Goal: Task Accomplishment & Management: Complete application form

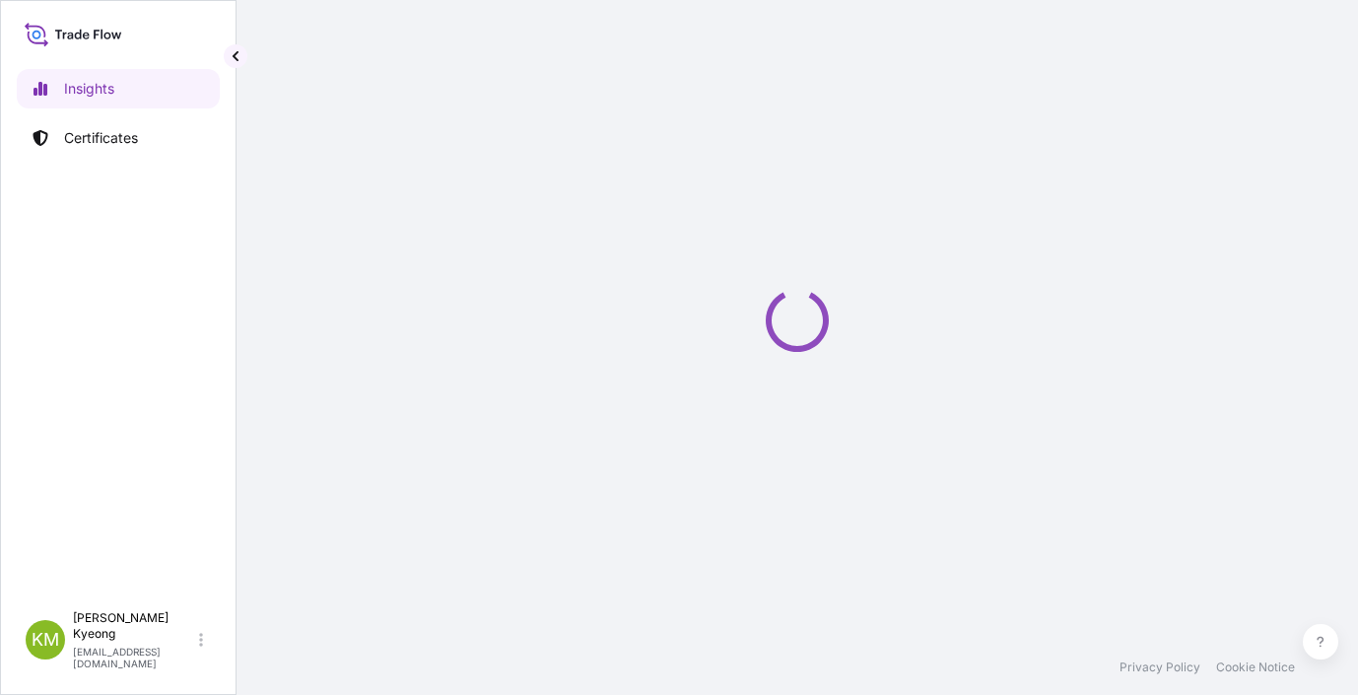
select select "2025"
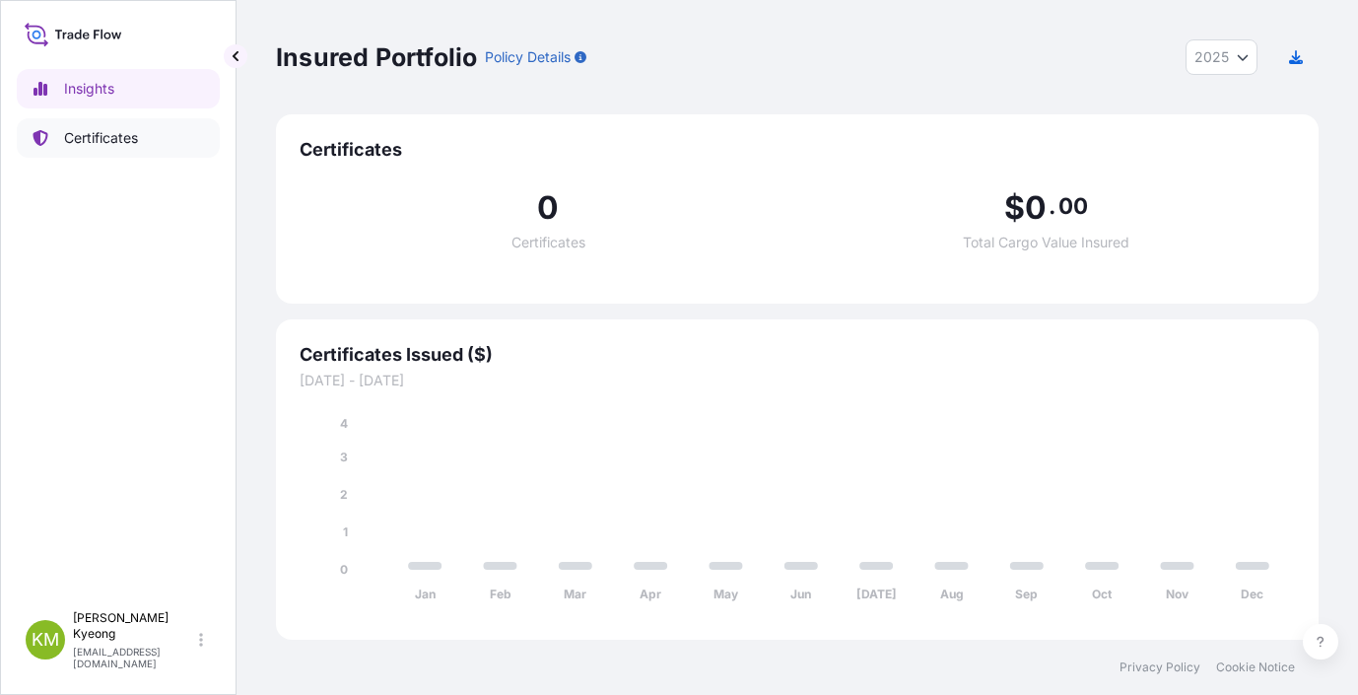
click at [112, 140] on p "Certificates" at bounding box center [101, 138] width 74 height 20
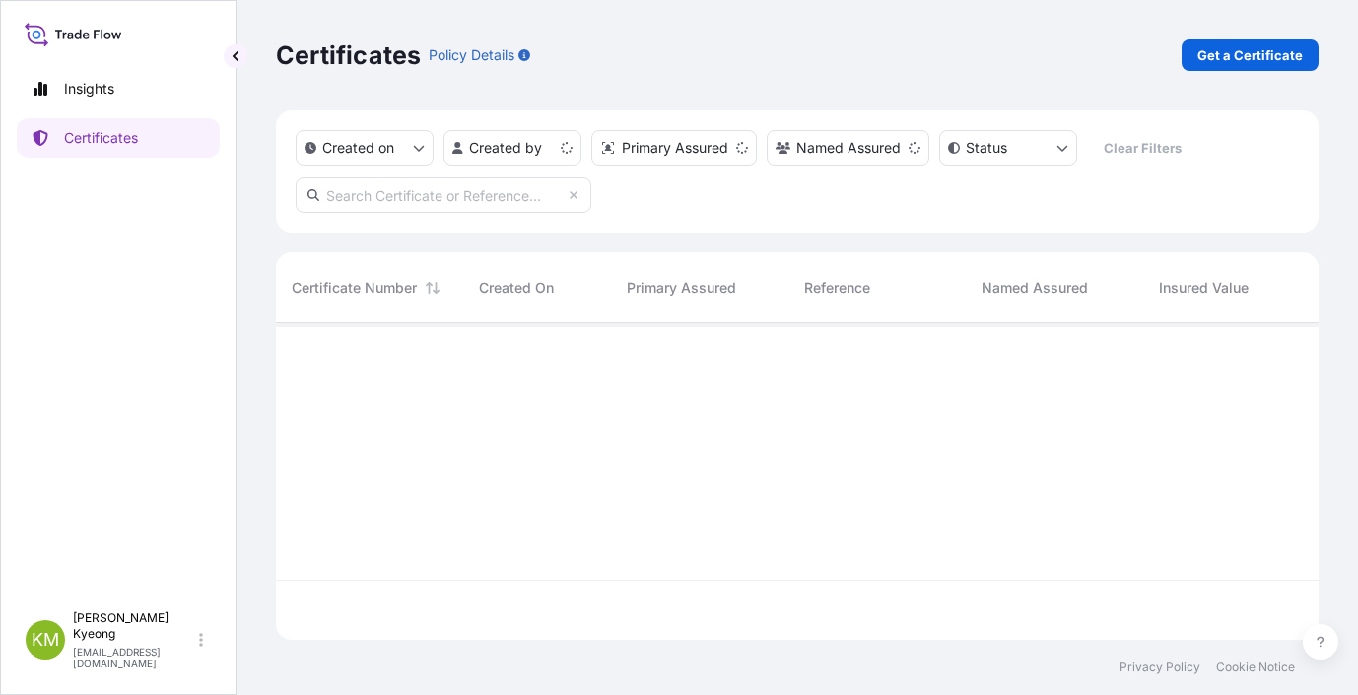
scroll to position [312, 1028]
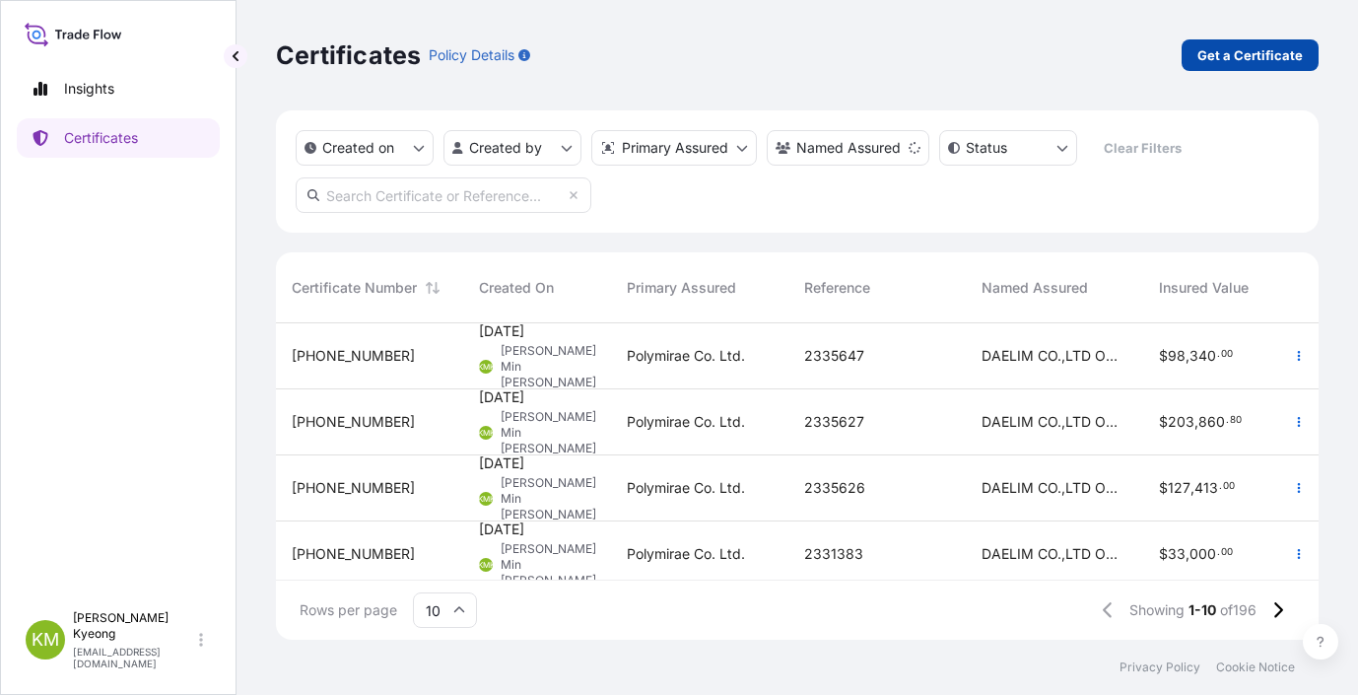
click at [1229, 44] on link "Get a Certificate" at bounding box center [1250, 55] width 137 height 32
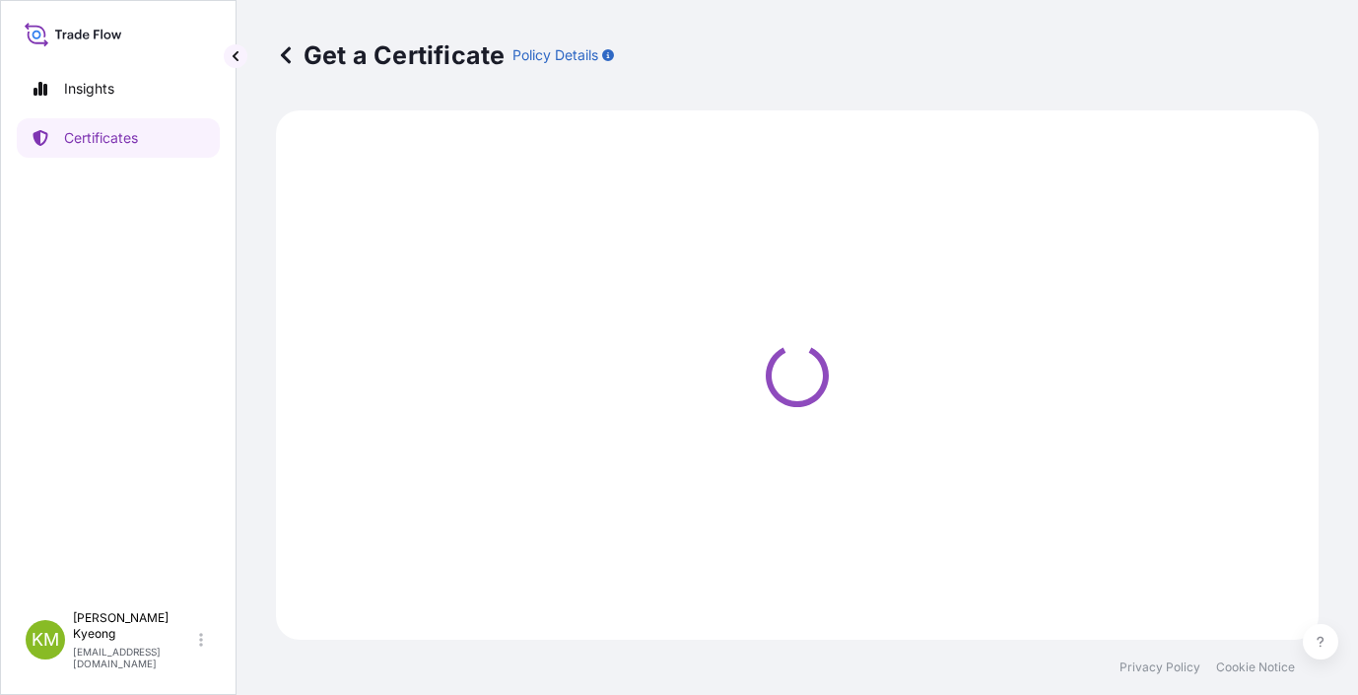
select select "Sea"
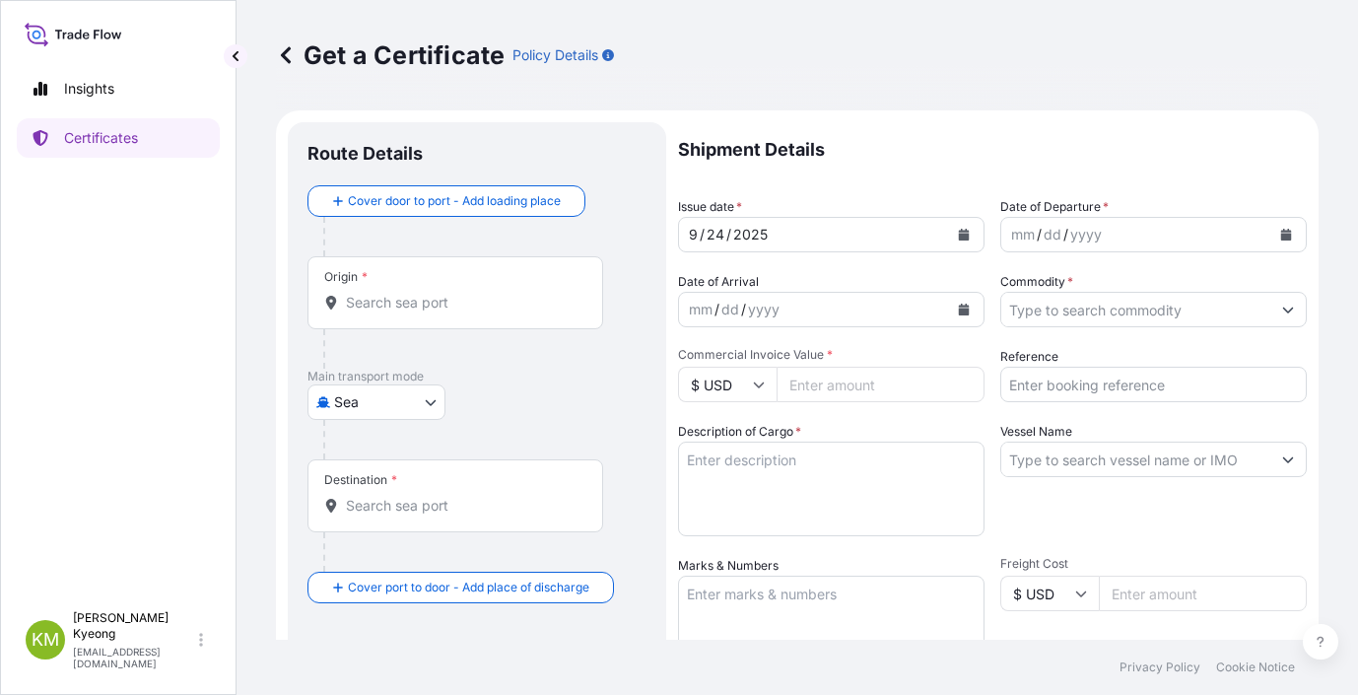
click at [525, 302] on input "Origin *" at bounding box center [462, 303] width 233 height 20
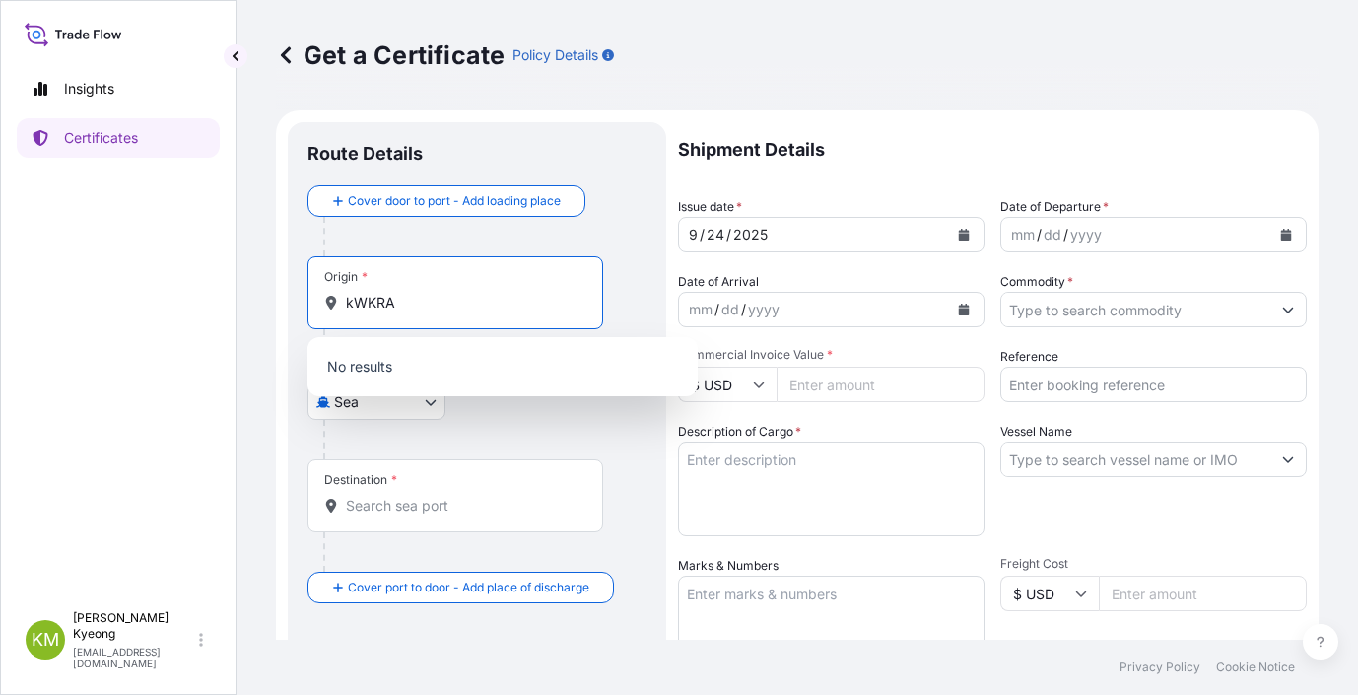
drag, startPoint x: 394, startPoint y: 304, endPoint x: 179, endPoint y: 303, distance: 214.8
click at [190, 303] on div "Insights Certificates [PERSON_NAME] Min [PERSON_NAME] [EMAIL_ADDRESS][DOMAIN_NA…" at bounding box center [679, 347] width 1358 height 695
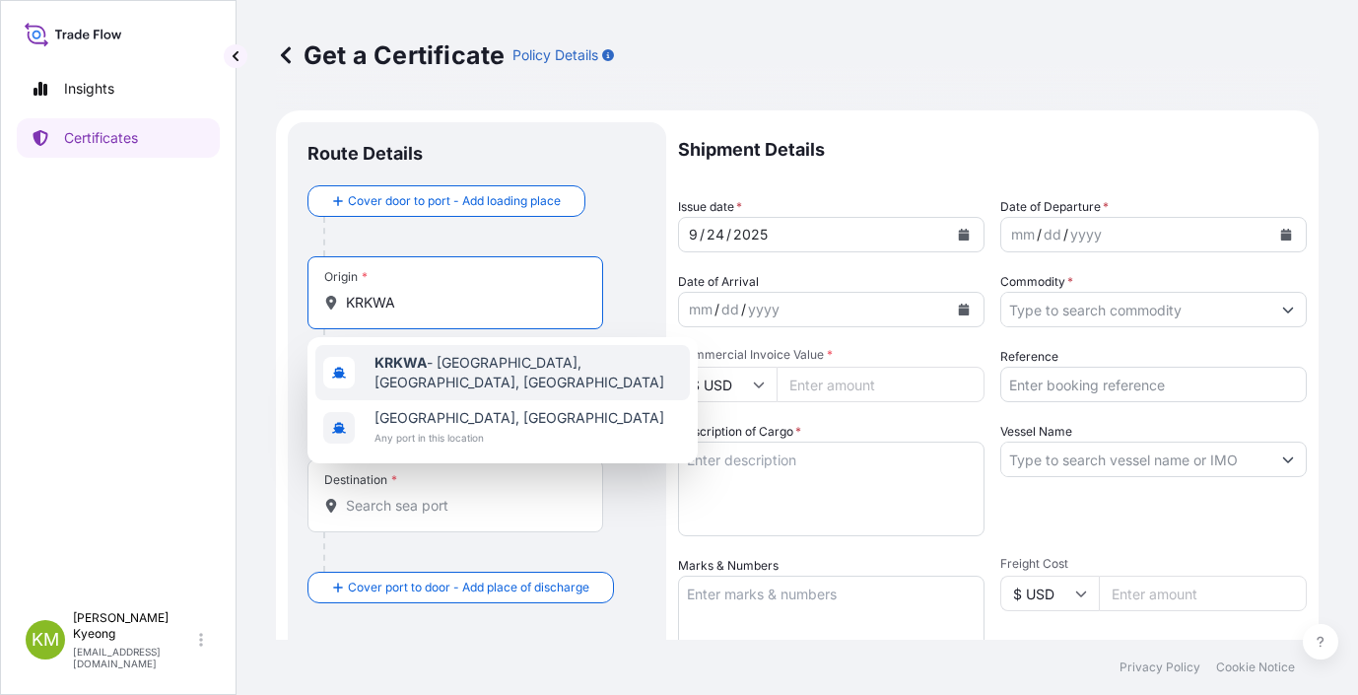
click at [427, 371] on b "KRKWA" at bounding box center [400, 362] width 52 height 17
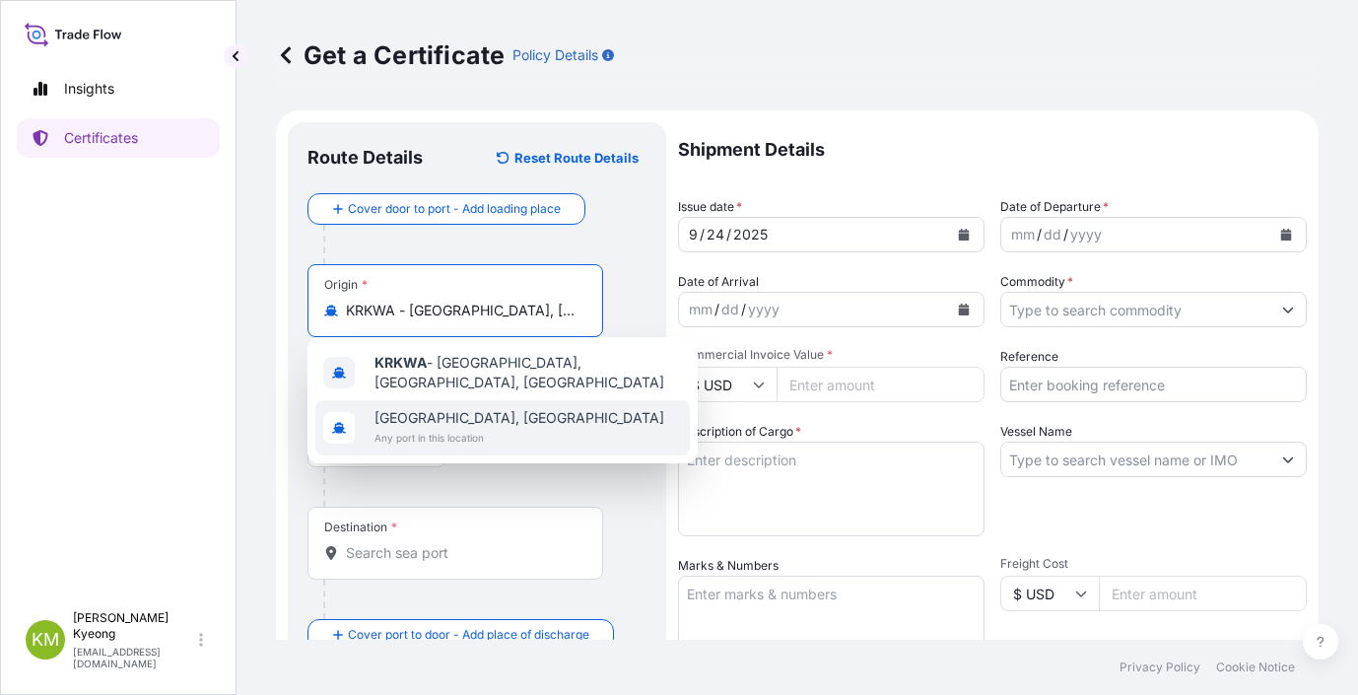
type input "KRKWA - [GEOGRAPHIC_DATA], [GEOGRAPHIC_DATA], [GEOGRAPHIC_DATA]"
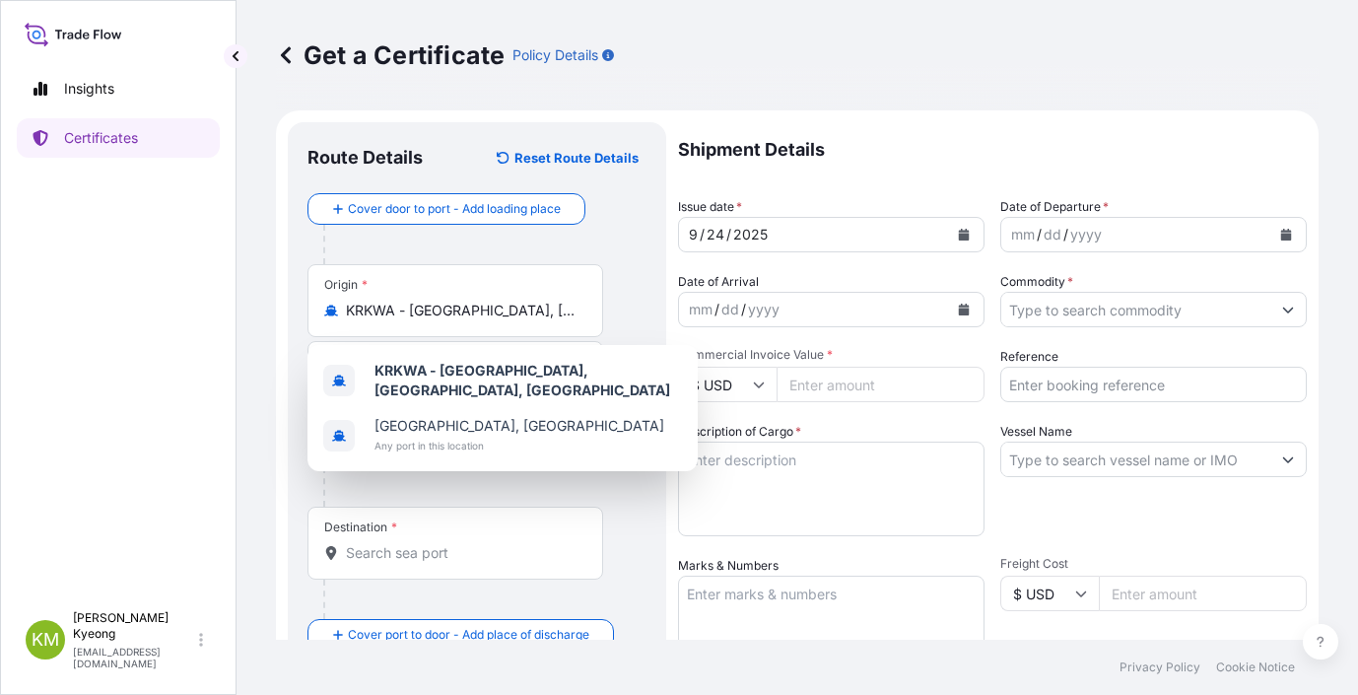
drag, startPoint x: 645, startPoint y: 493, endPoint x: 636, endPoint y: 499, distance: 11.5
click at [643, 493] on div at bounding box center [484, 486] width 323 height 39
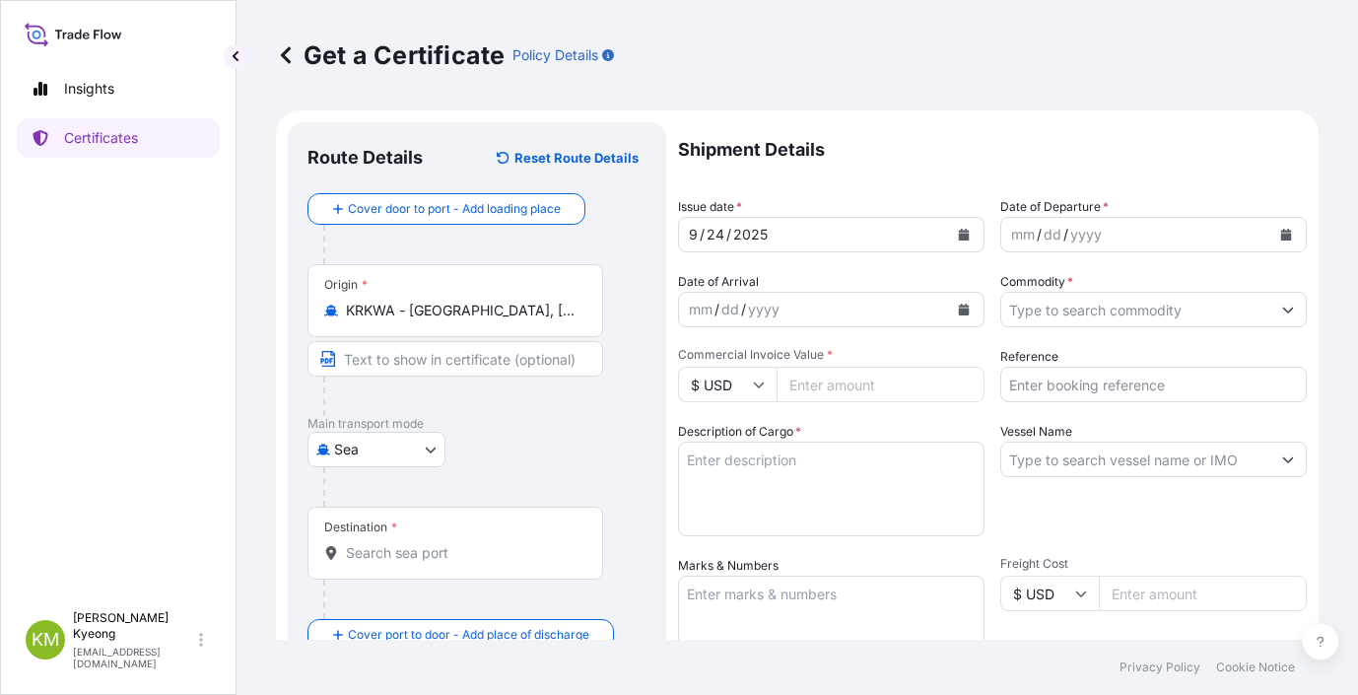
click at [478, 540] on div "Destination *" at bounding box center [455, 543] width 296 height 73
click at [478, 543] on input "Destination *" at bounding box center [462, 553] width 233 height 20
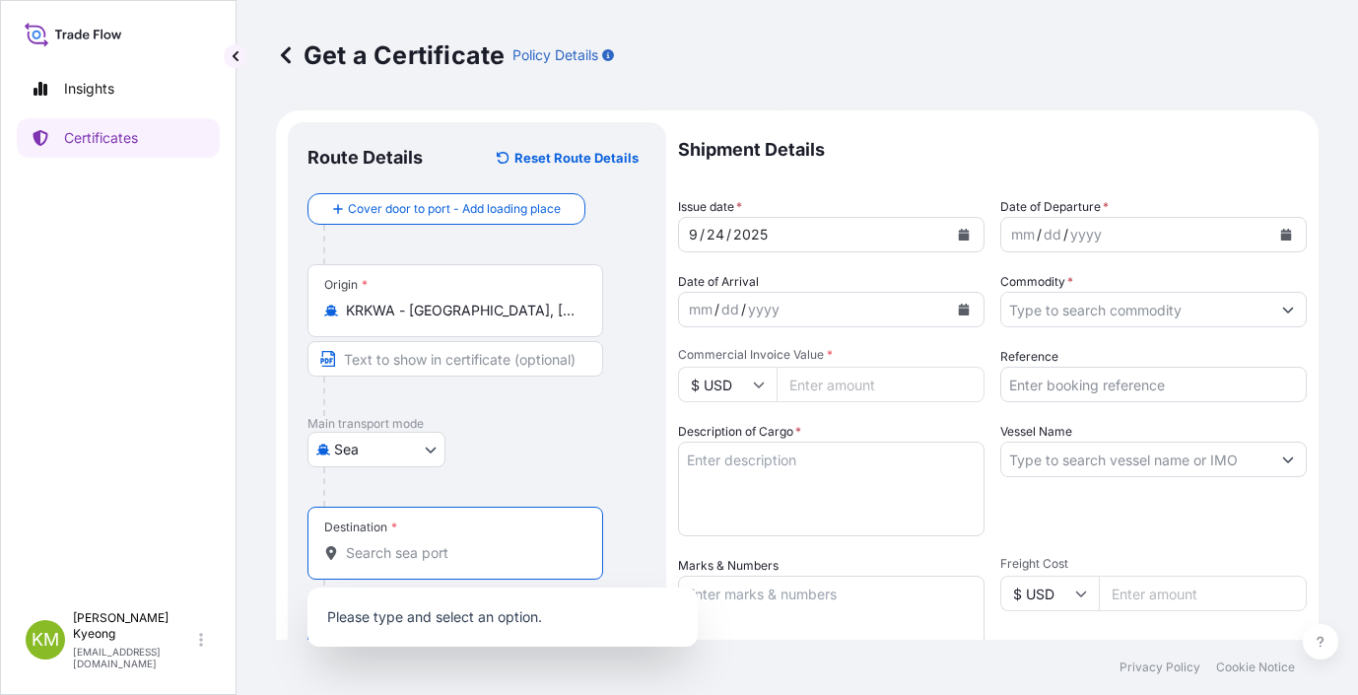
paste input "NANTONG,[GEOGRAPHIC_DATA]"
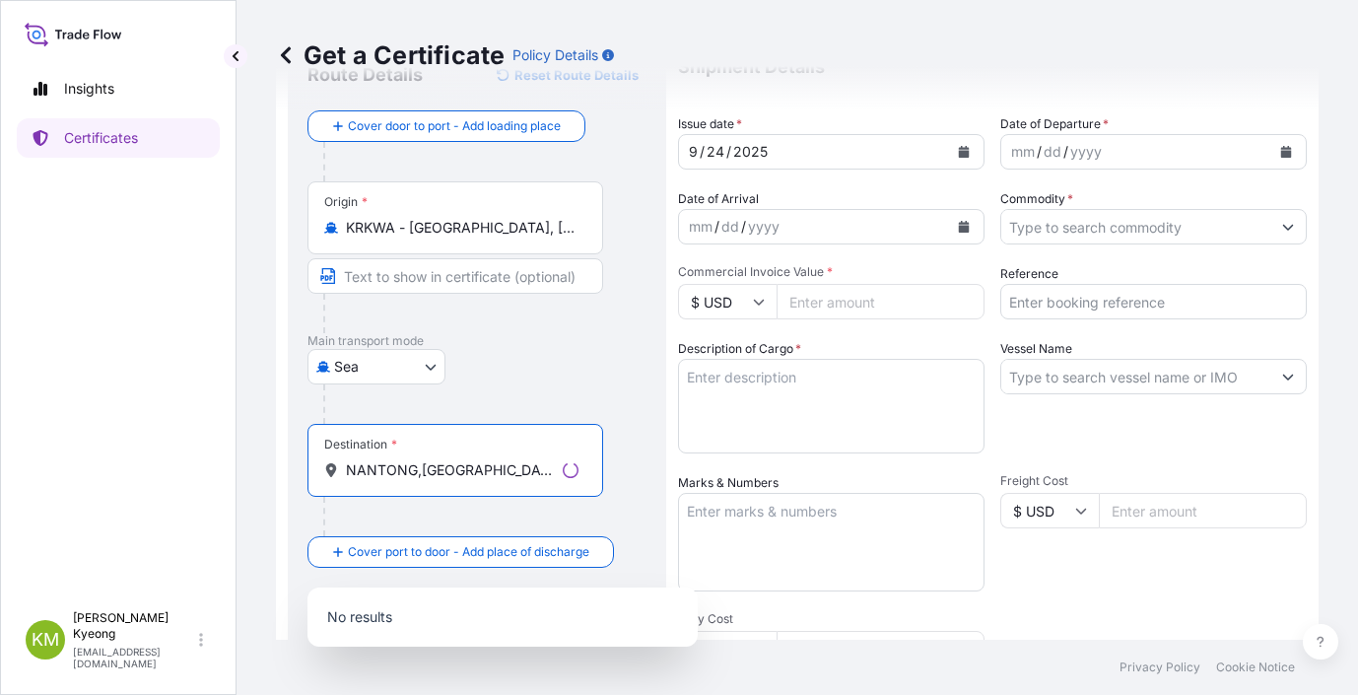
scroll to position [197, 0]
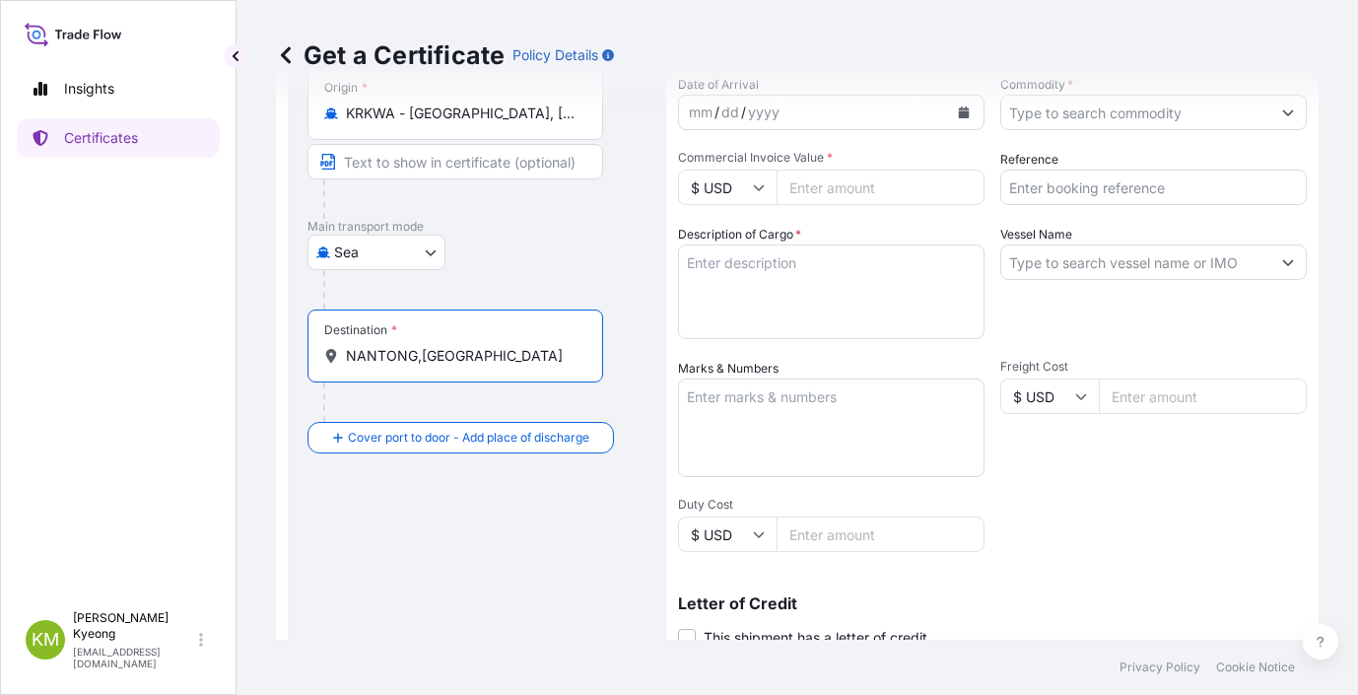
click at [418, 360] on input "NANTONG,[GEOGRAPHIC_DATA]" at bounding box center [462, 356] width 233 height 20
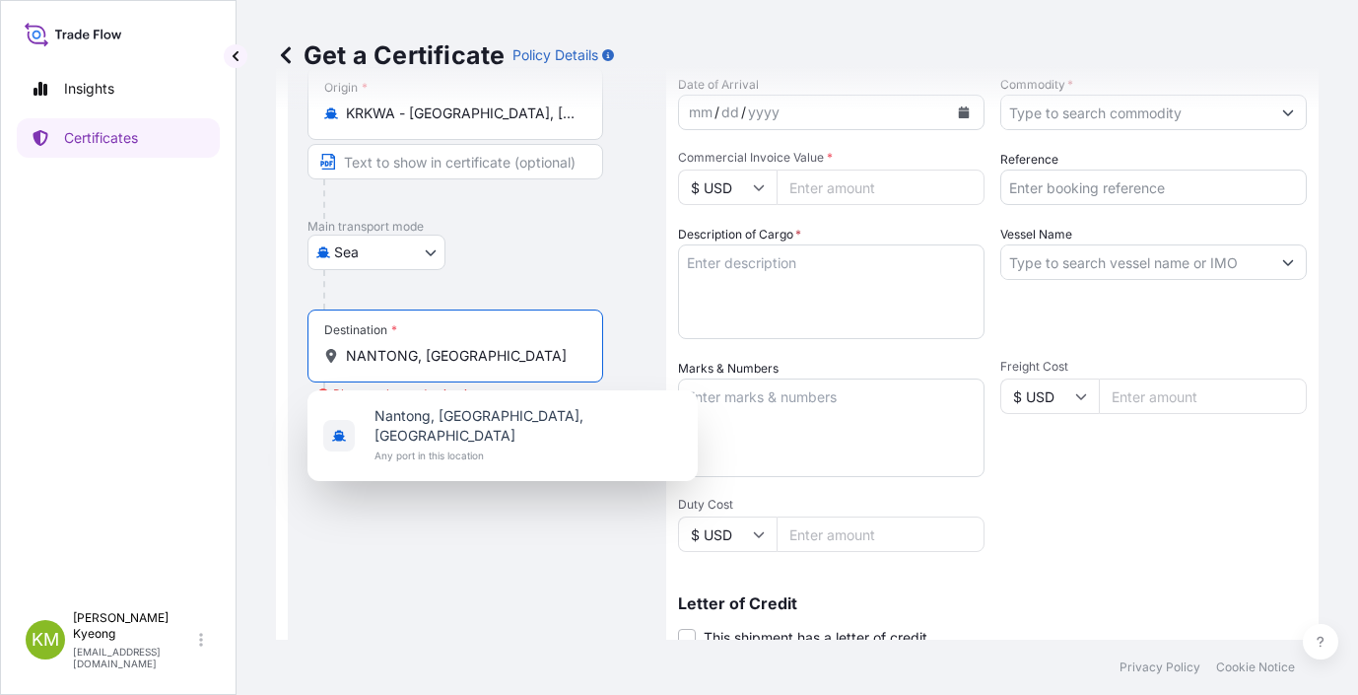
drag, startPoint x: 438, startPoint y: 357, endPoint x: 421, endPoint y: 359, distance: 16.9
click at [421, 359] on input "NANTONG, [GEOGRAPHIC_DATA]" at bounding box center [462, 356] width 233 height 20
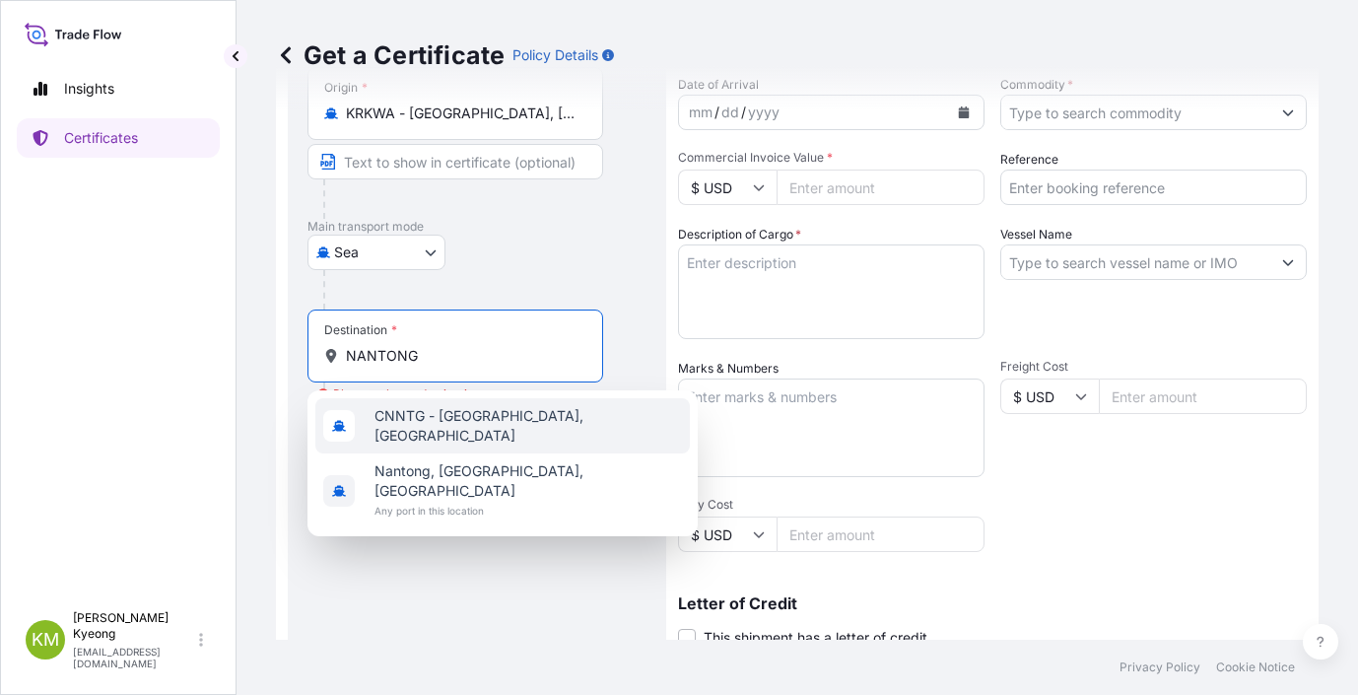
click at [459, 427] on span "CNNTG - [GEOGRAPHIC_DATA], [GEOGRAPHIC_DATA]" at bounding box center [527, 425] width 307 height 39
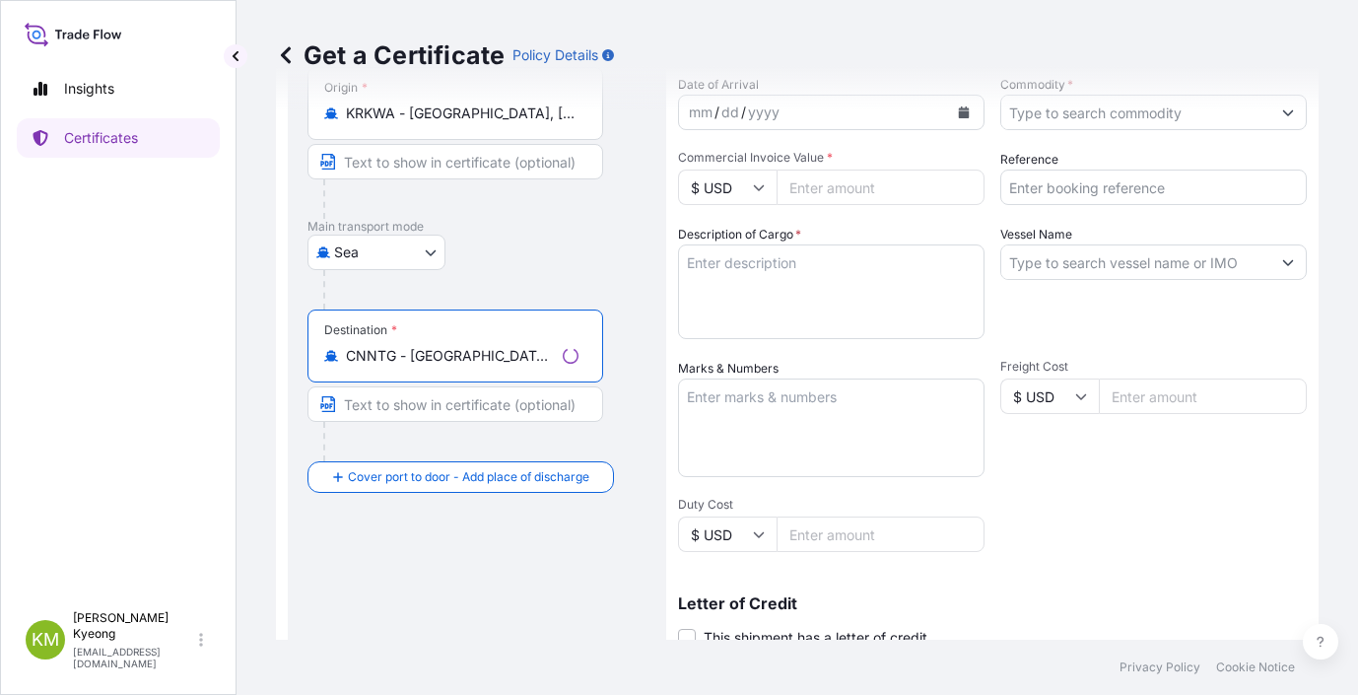
scroll to position [99, 0]
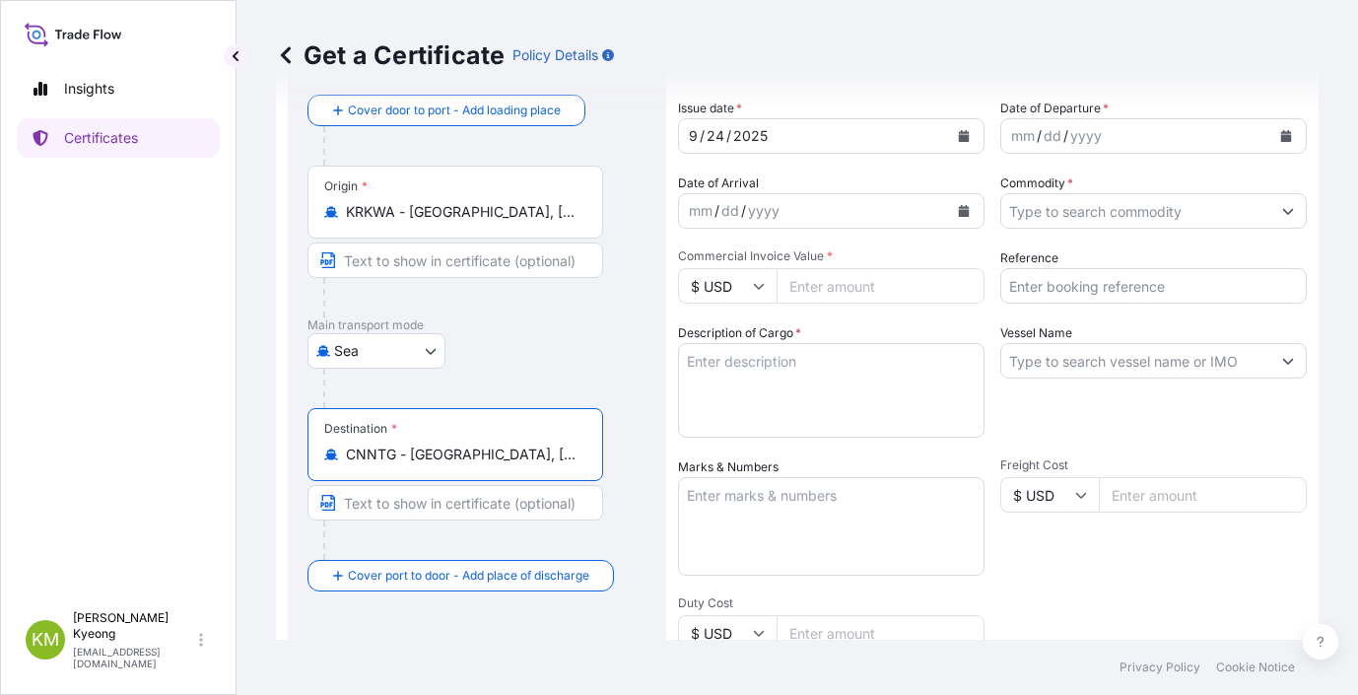
type input "CNNTG - [GEOGRAPHIC_DATA], [GEOGRAPHIC_DATA]"
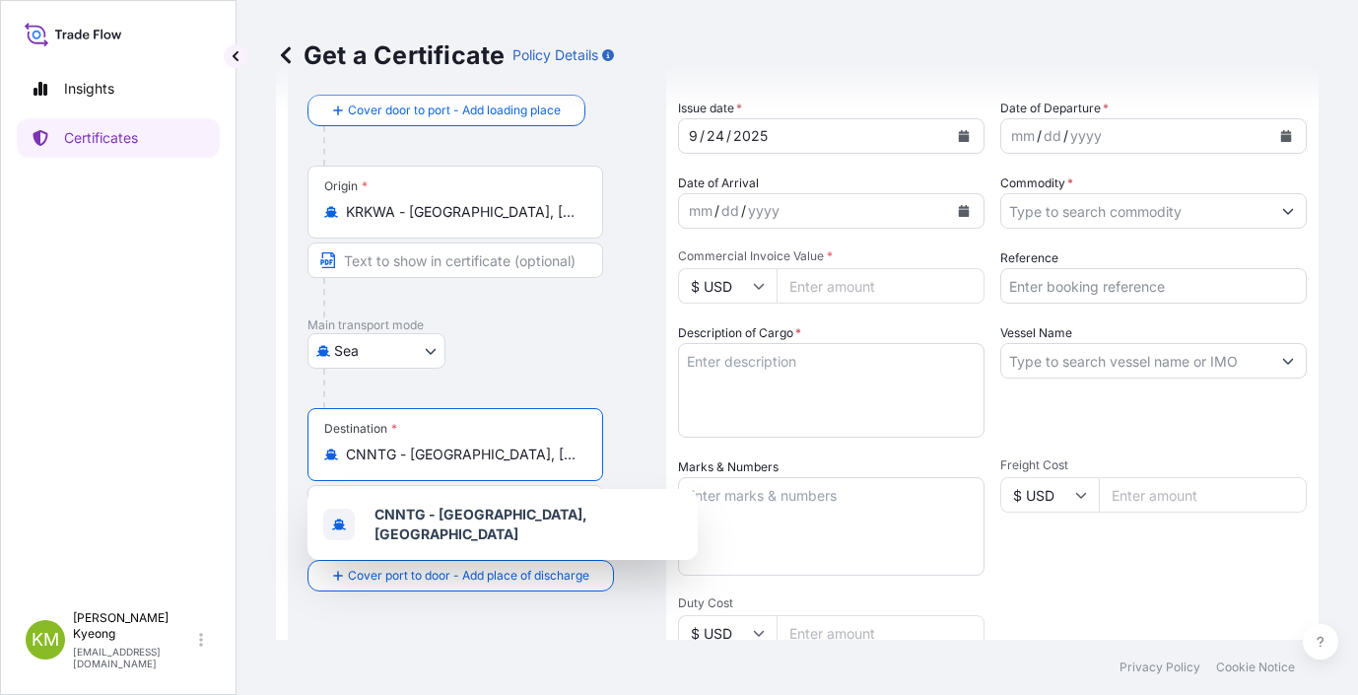
click at [1085, 204] on input "Commodity *" at bounding box center [1135, 210] width 269 height 35
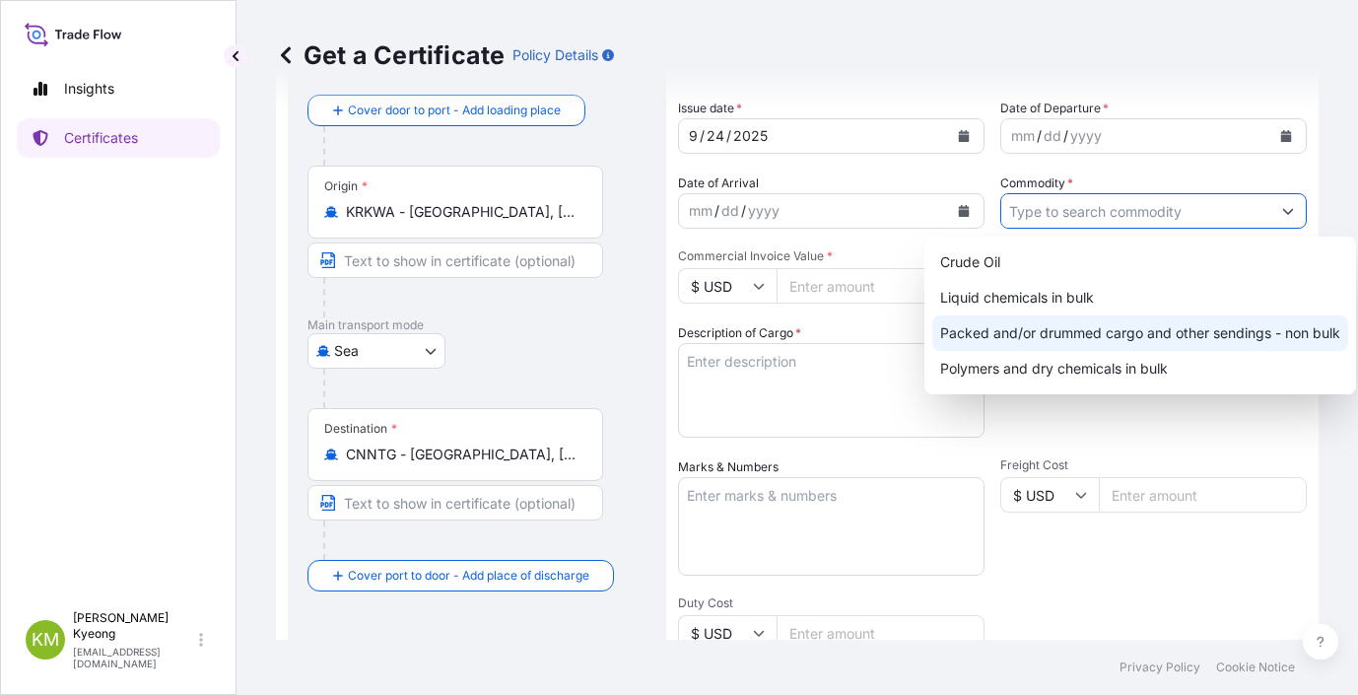
click at [1138, 334] on div "Packed and/or drummed cargo and other sendings - non bulk" at bounding box center [1140, 332] width 416 height 35
type input "Packed and/or drummed cargo and other sendings - non bulk"
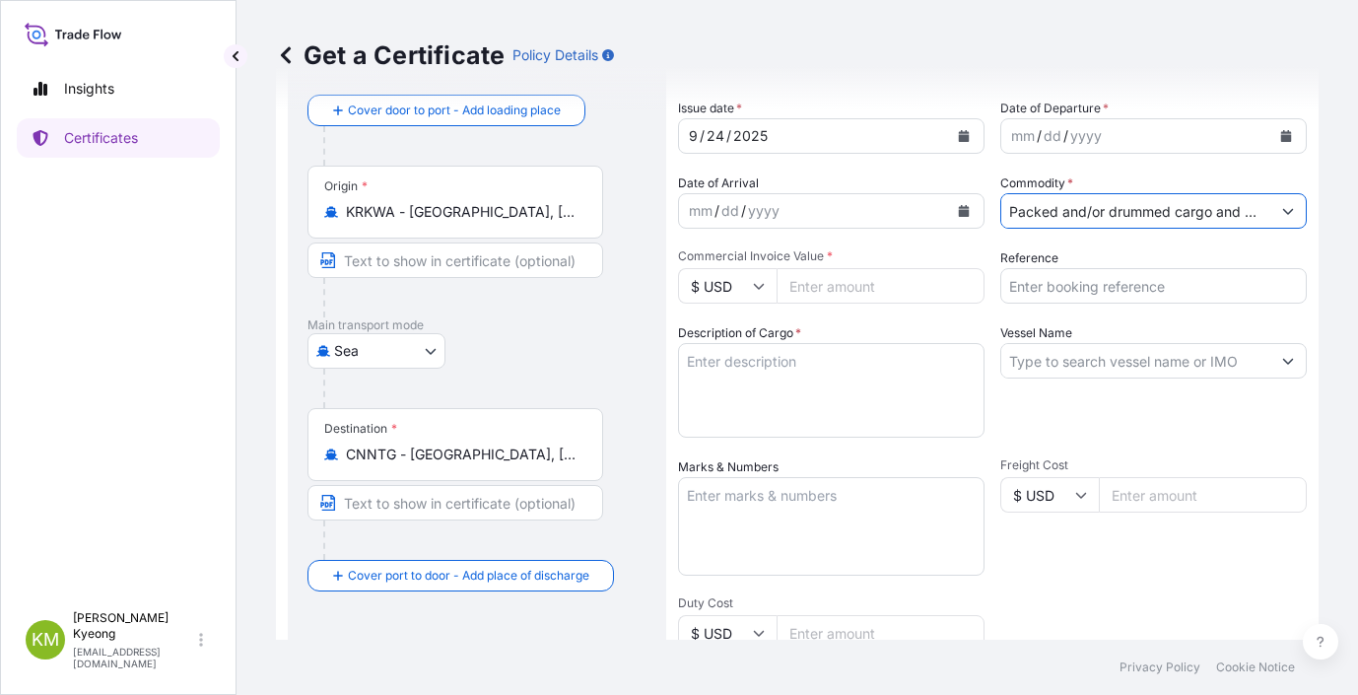
click at [1089, 366] on input "Vessel Name" at bounding box center [1135, 360] width 269 height 35
paste input "TIANJIN VOYAGER 2508S"
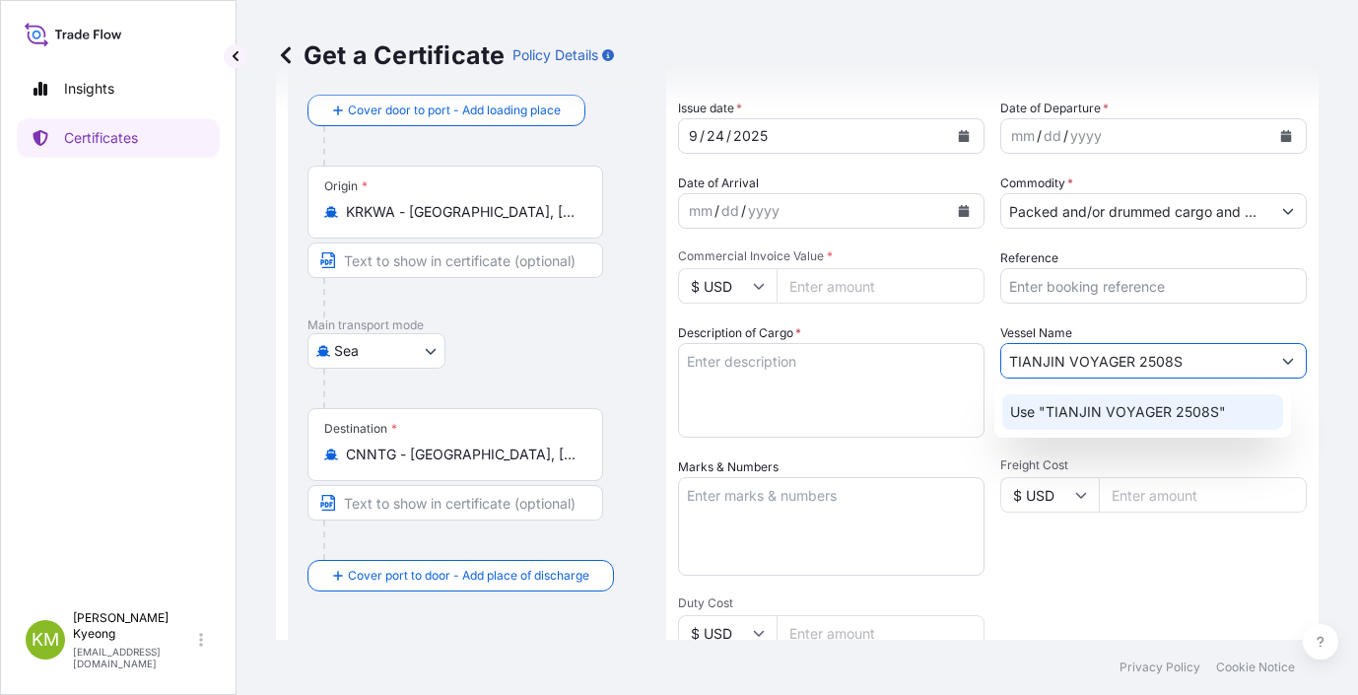
click at [1050, 407] on p "Use "TIANJIN VOYAGER 2508S"" at bounding box center [1118, 412] width 216 height 20
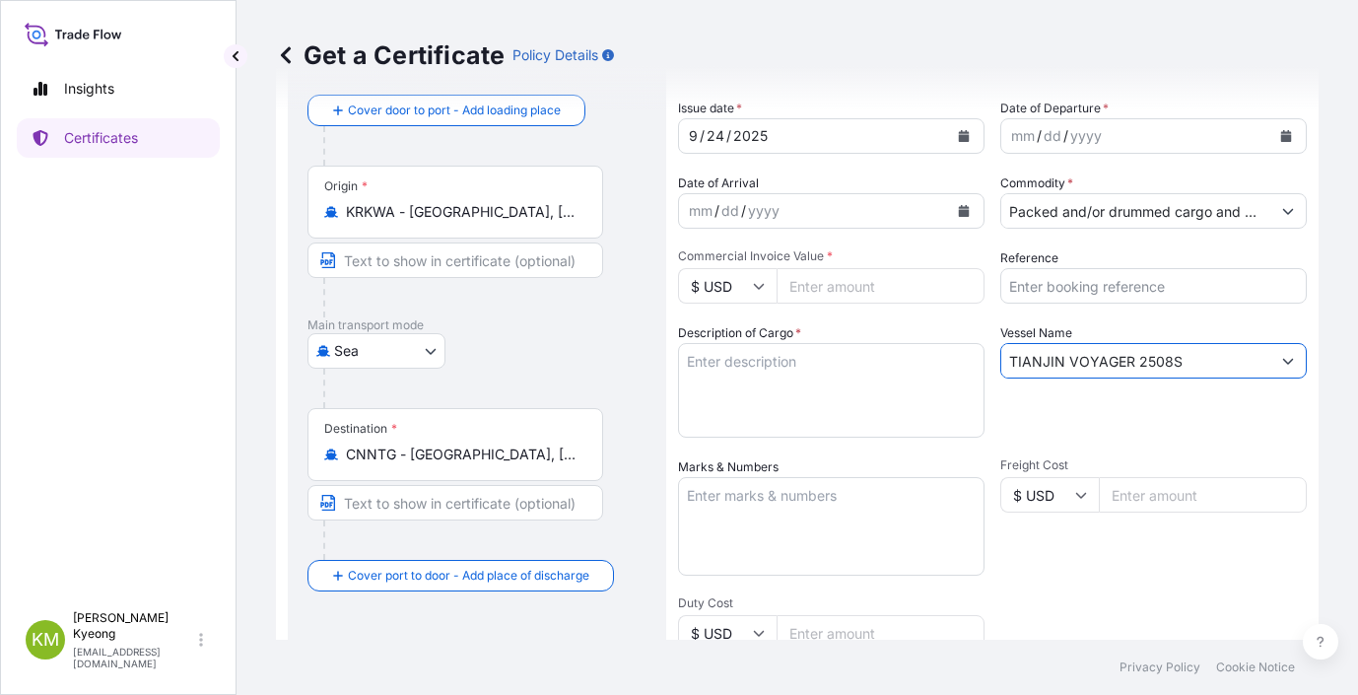
type input "TIANJIN VOYAGER 2508S"
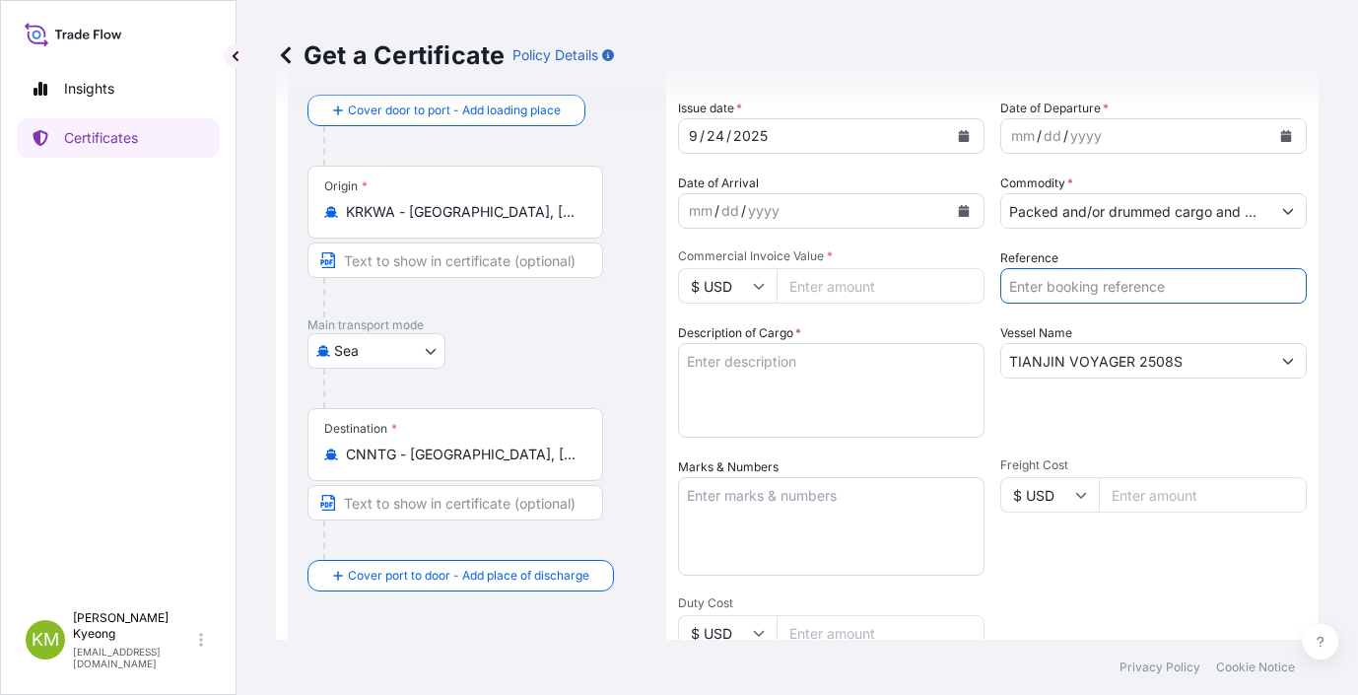
click at [1087, 284] on input "Reference" at bounding box center [1153, 285] width 306 height 35
paste input "2331624"
type input "2331624"
click at [1066, 438] on div "Shipment Details Issue date * [DATE] Date of Departure * mm / dd / yyyy Date of…" at bounding box center [992, 493] width 629 height 939
click at [718, 374] on textarea "Description of Cargo *" at bounding box center [831, 390] width 306 height 95
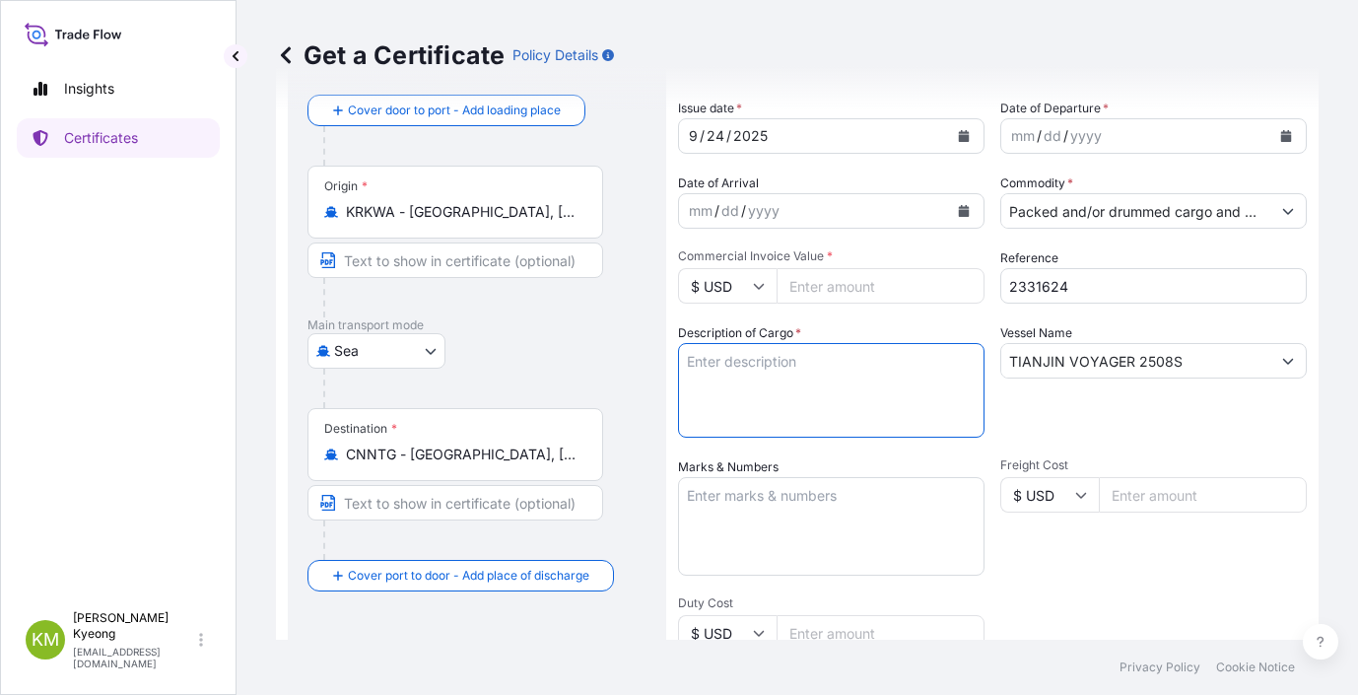
paste textarea "POLYPROPYLENE YH461X QTY:24MT"
click at [865, 357] on textarea "POLYPROPYLENE YH461X QTY:24MT" at bounding box center [831, 390] width 306 height 95
type textarea "POLYPROPYLENE YH461X QTY:24MT"
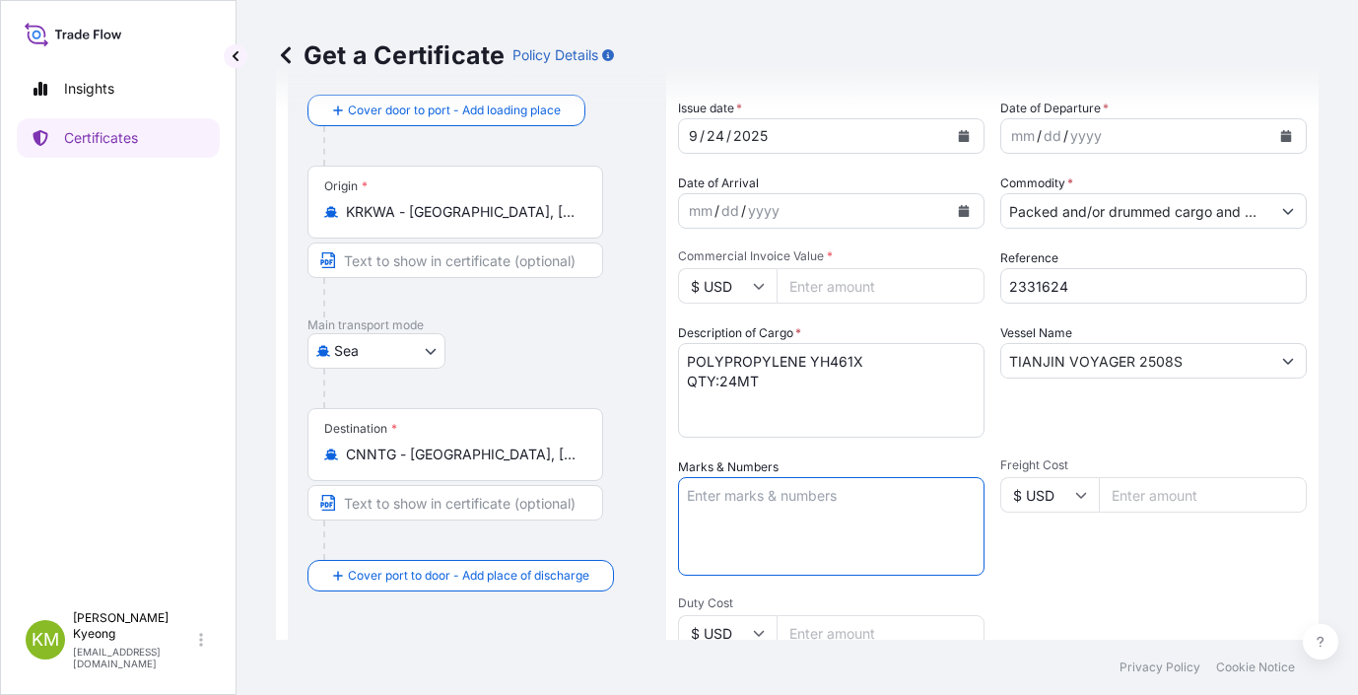
click at [780, 539] on textarea "Marks & Numbers" at bounding box center [831, 526] width 306 height 99
type textarea "N/M"
click at [813, 282] on input "Commercial Invoice Value *" at bounding box center [881, 285] width 208 height 35
paste input "33840.00"
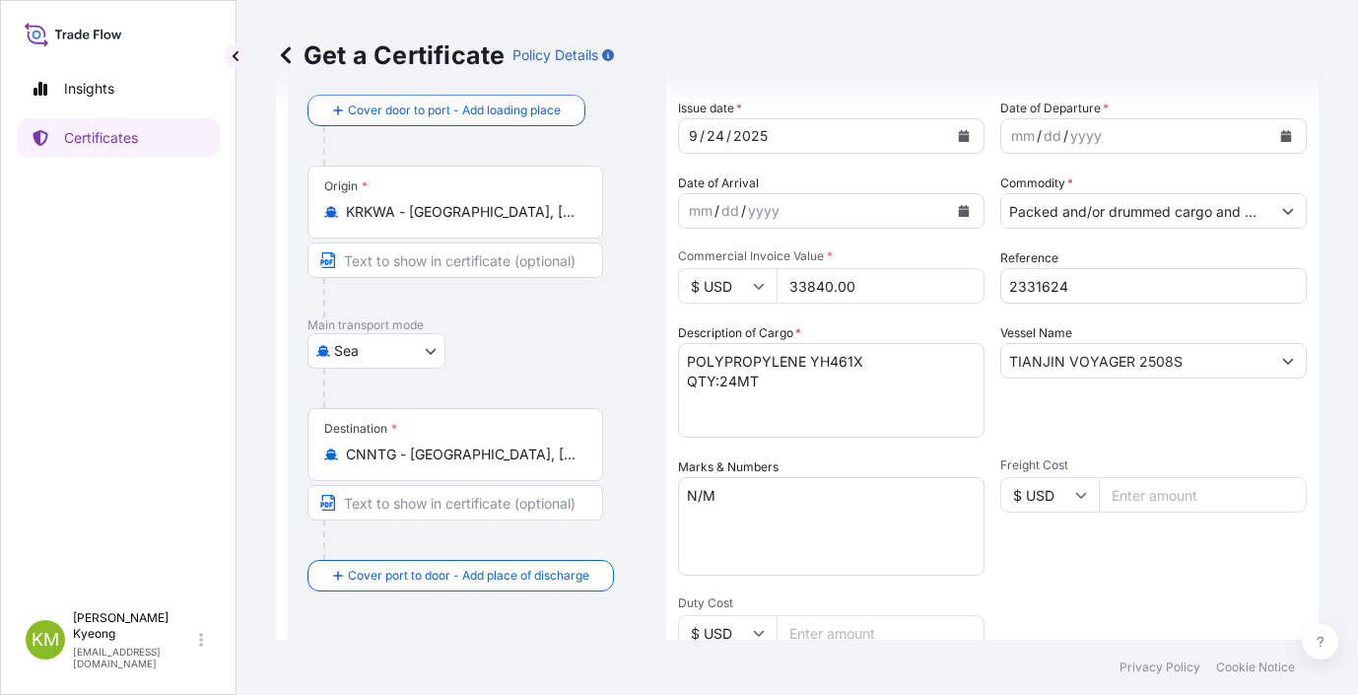
type input "33840.00"
click at [1000, 409] on div "Vessel Name TIANJIN VOYAGER 2508S" at bounding box center [1153, 380] width 306 height 114
click at [1040, 602] on div "Shipment Details Issue date * 9 / 24 / 2025 Date of Departure * mm / dd / yyyy …" at bounding box center [992, 493] width 629 height 939
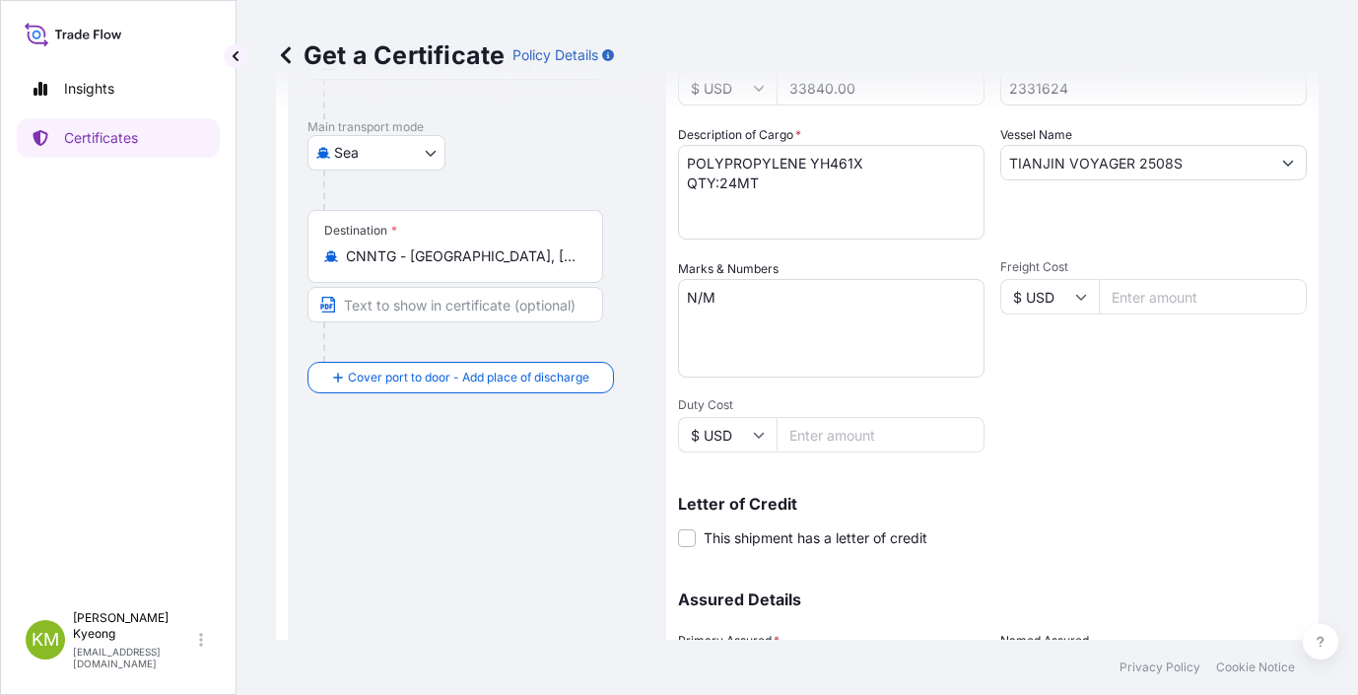
scroll to position [95, 0]
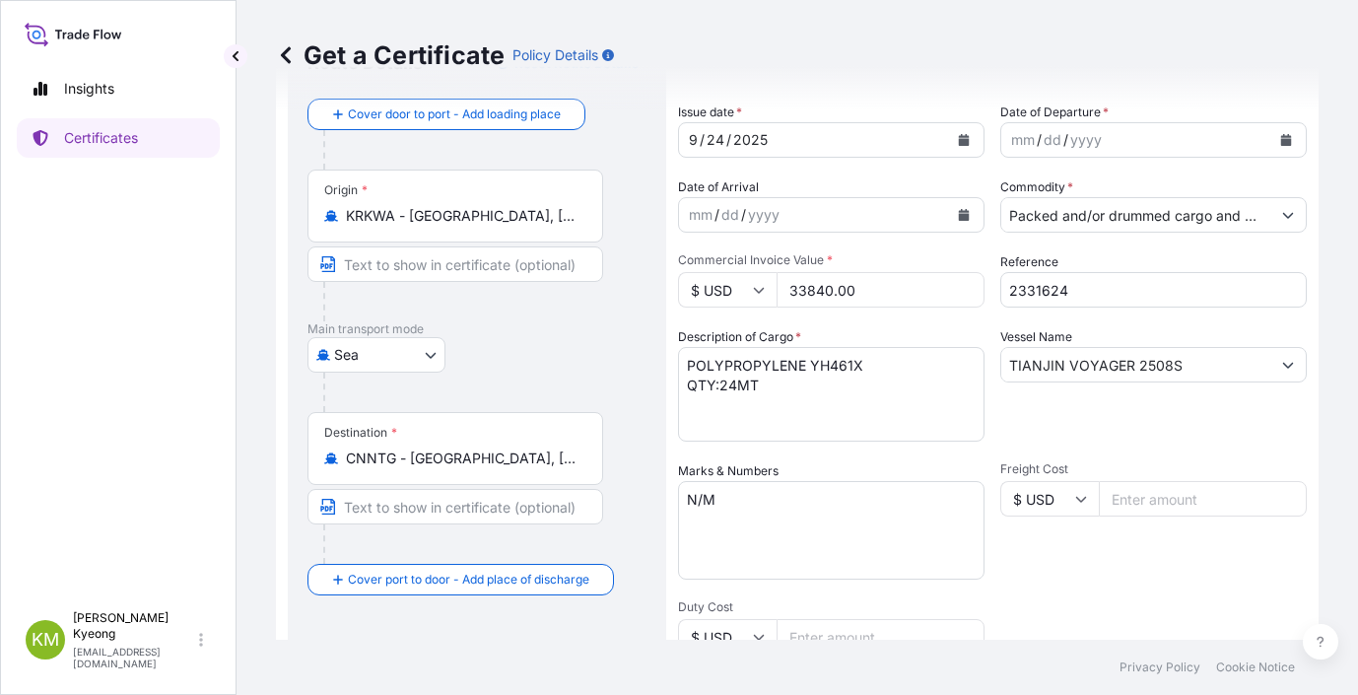
drag, startPoint x: 717, startPoint y: 253, endPoint x: 583, endPoint y: 229, distance: 136.3
click at [588, 230] on form "Route Details Reset Route Details Cover door to port - Add loading place Place …" at bounding box center [797, 525] width 1043 height 1018
click at [1099, 585] on div "Shipment Details Issue date * 9 / 24 / 2025 Date of Departure * mm / dd / yyyy …" at bounding box center [992, 497] width 629 height 939
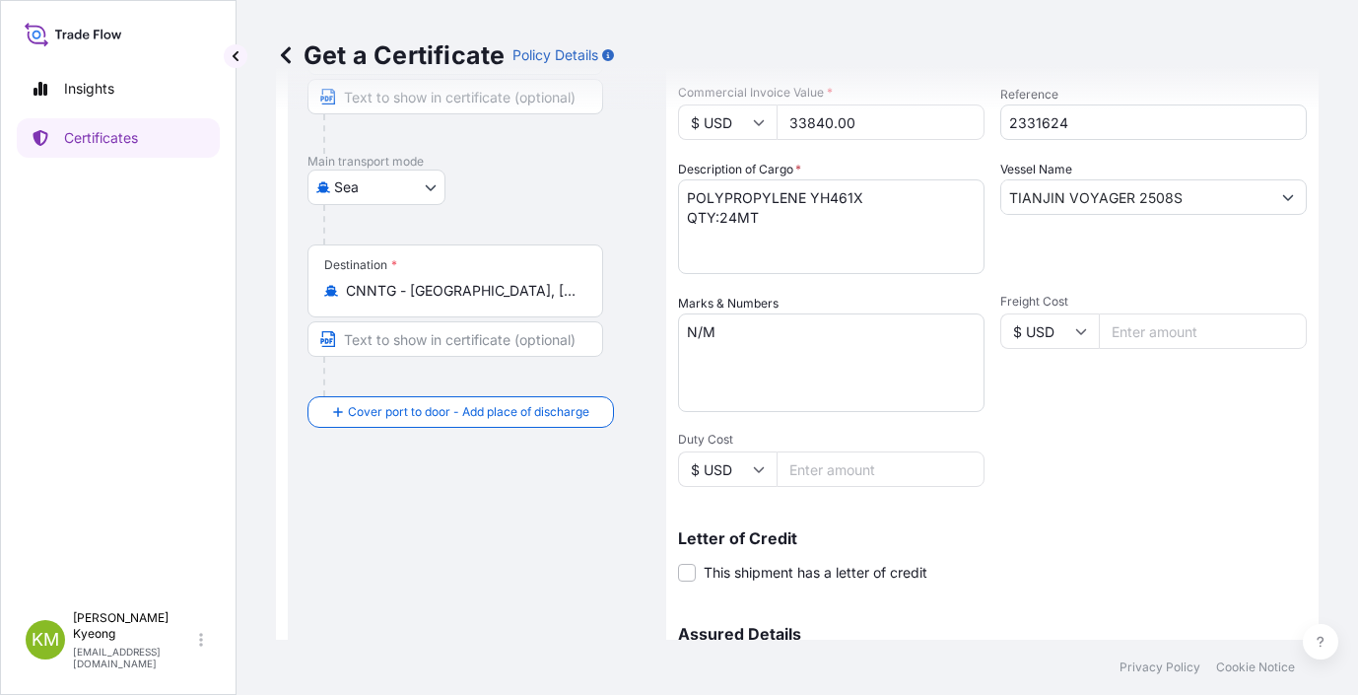
scroll to position [489, 0]
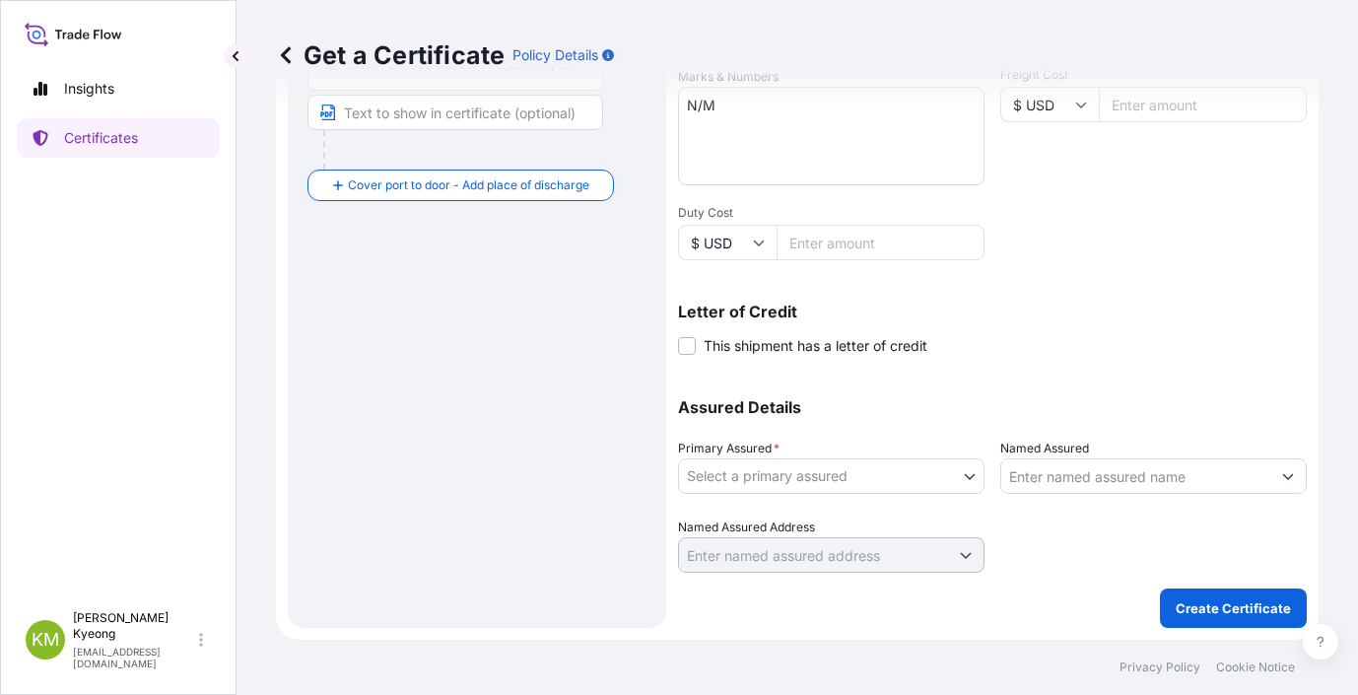
click at [868, 488] on body "Insights Certificates KM Kim Min Kyeong kmkim@daelim.co.kr Get a Certificate Po…" at bounding box center [679, 347] width 1358 height 695
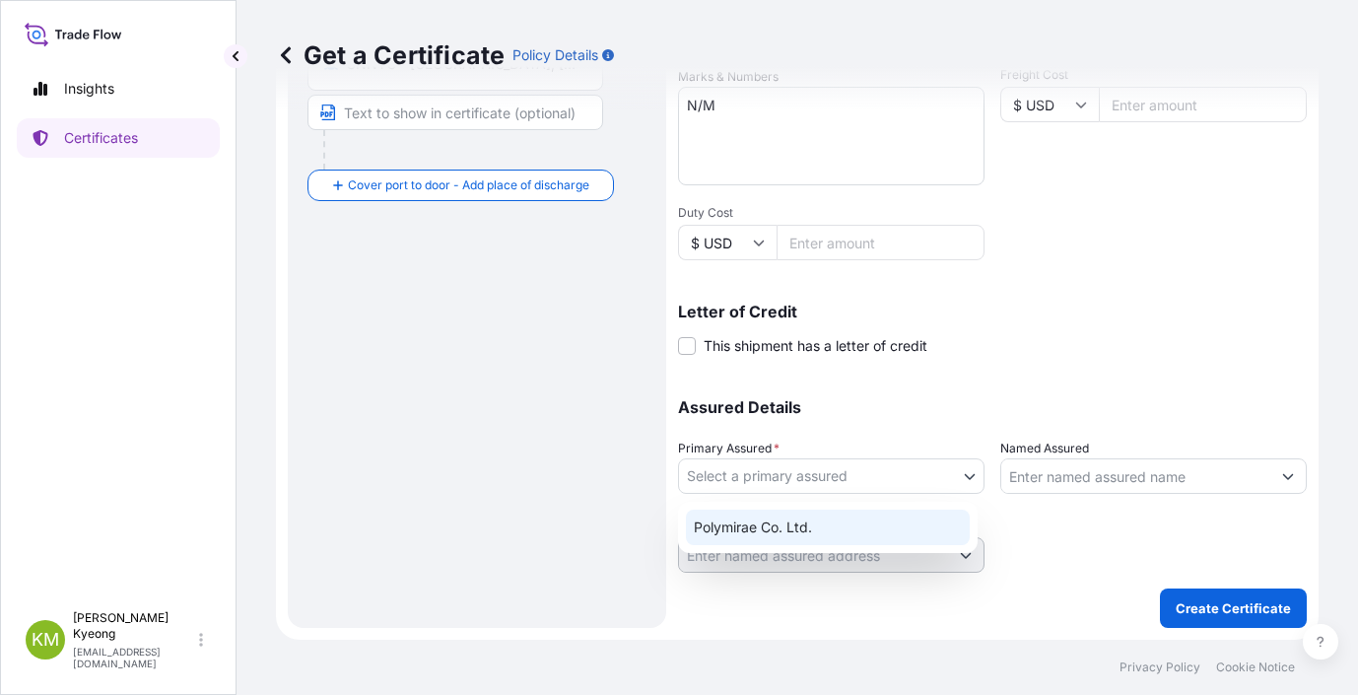
click at [795, 534] on div "Polymirae Co. Ltd." at bounding box center [828, 526] width 284 height 35
select select "32021"
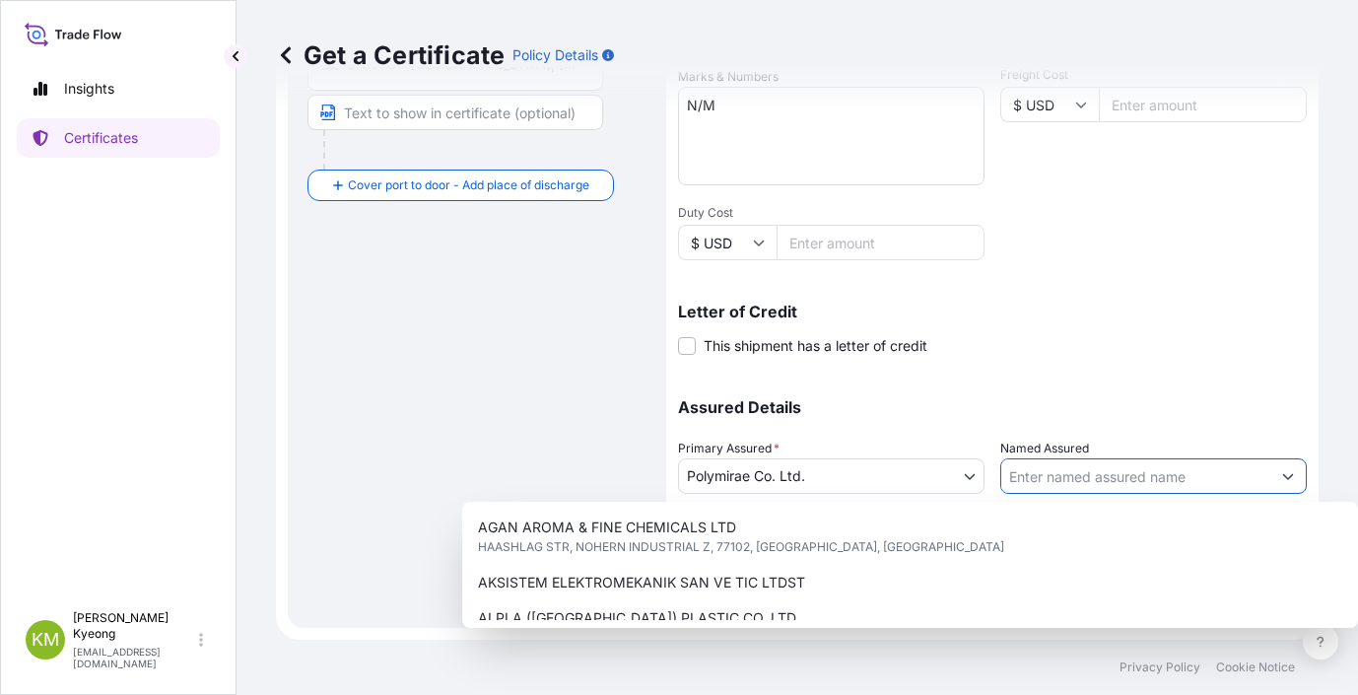
click at [1086, 484] on input "Named Assured" at bounding box center [1135, 475] width 269 height 35
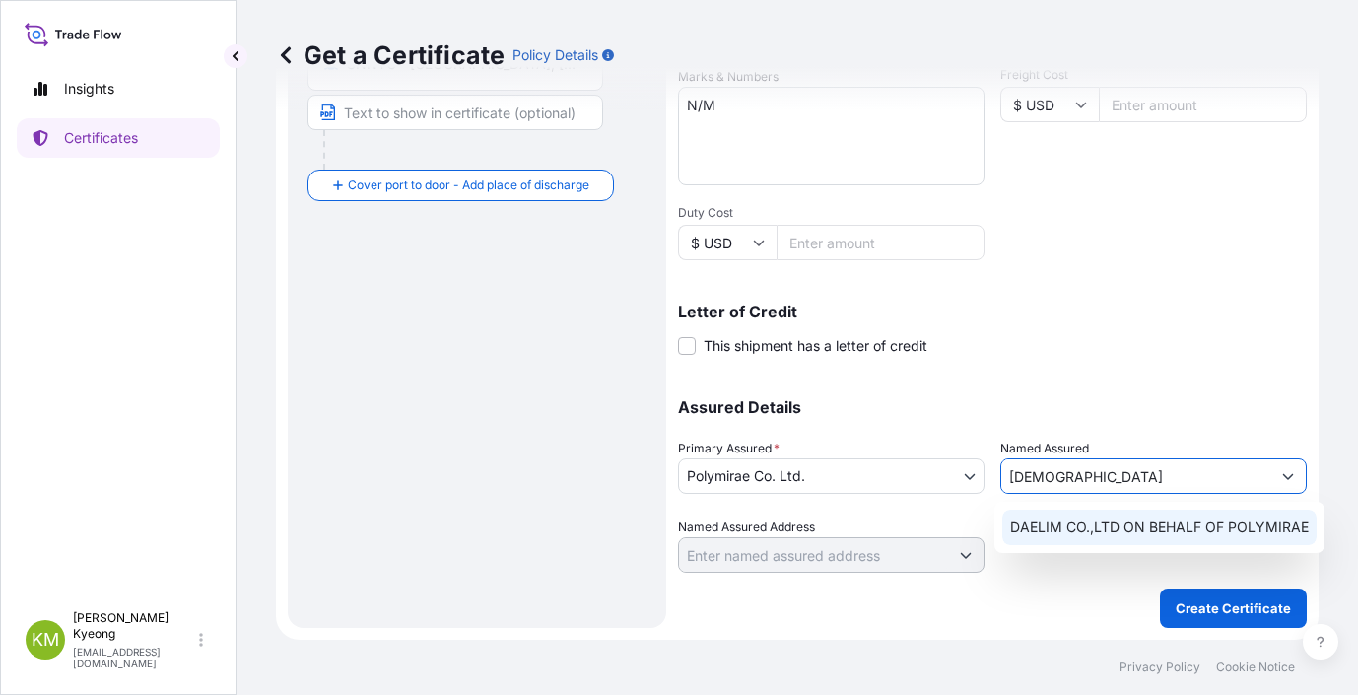
click at [1066, 519] on span "DAELIM CO.,LTD ON BEHALF OF POLYMIRAE" at bounding box center [1159, 527] width 299 height 20
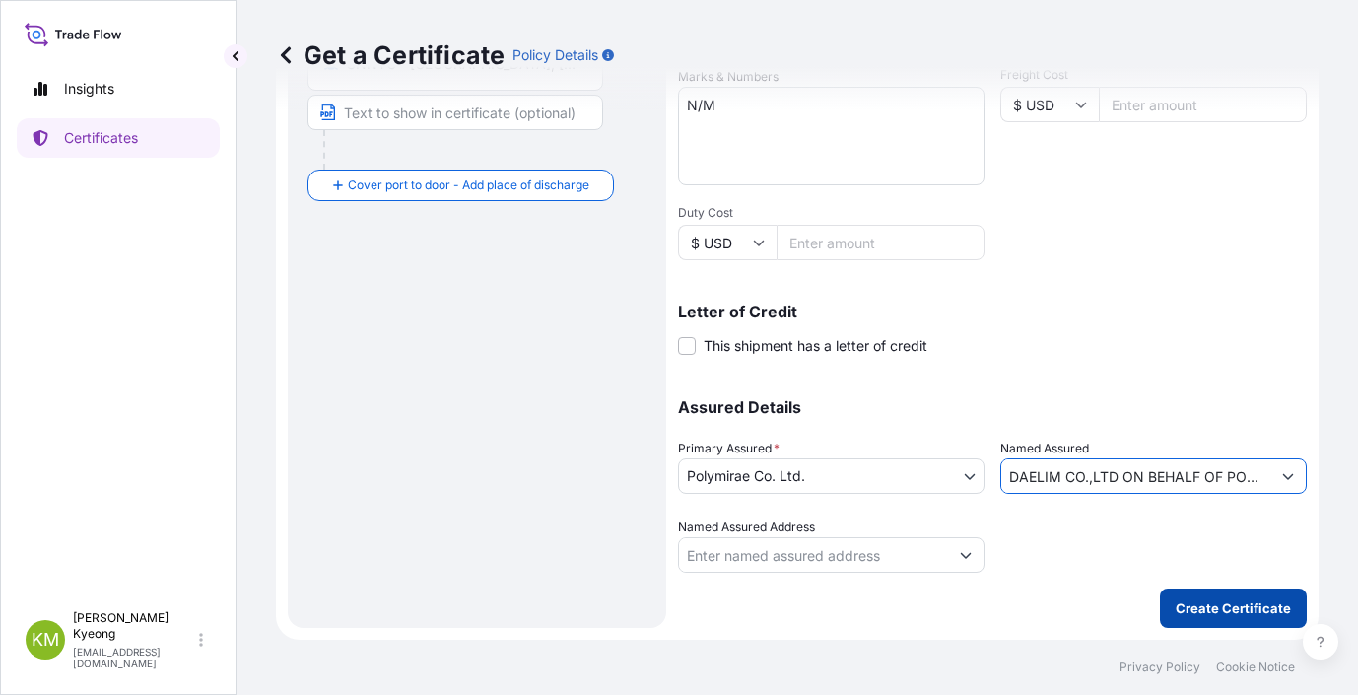
type input "DAELIM CO.,LTD ON BEHALF OF POLYMIRAE"
click at [1185, 608] on p "Create Certificate" at bounding box center [1233, 608] width 115 height 20
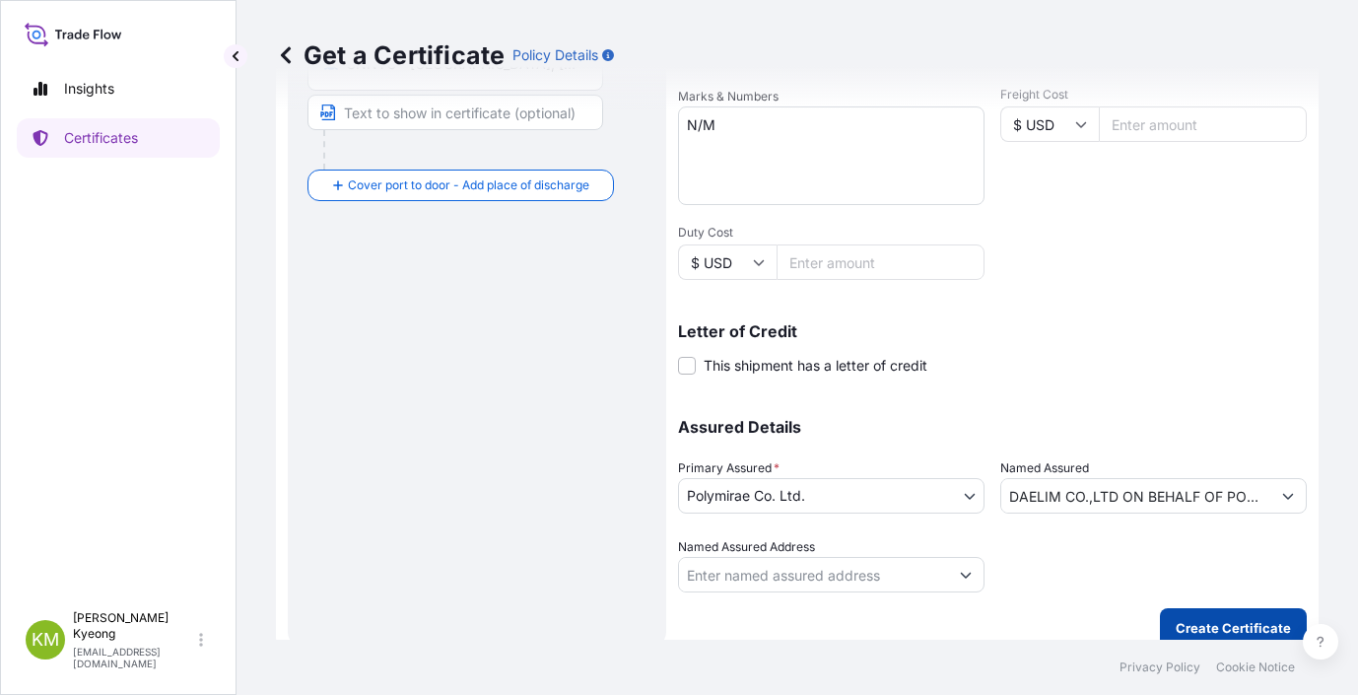
click at [1222, 614] on button "Create Certificate" at bounding box center [1233, 627] width 147 height 39
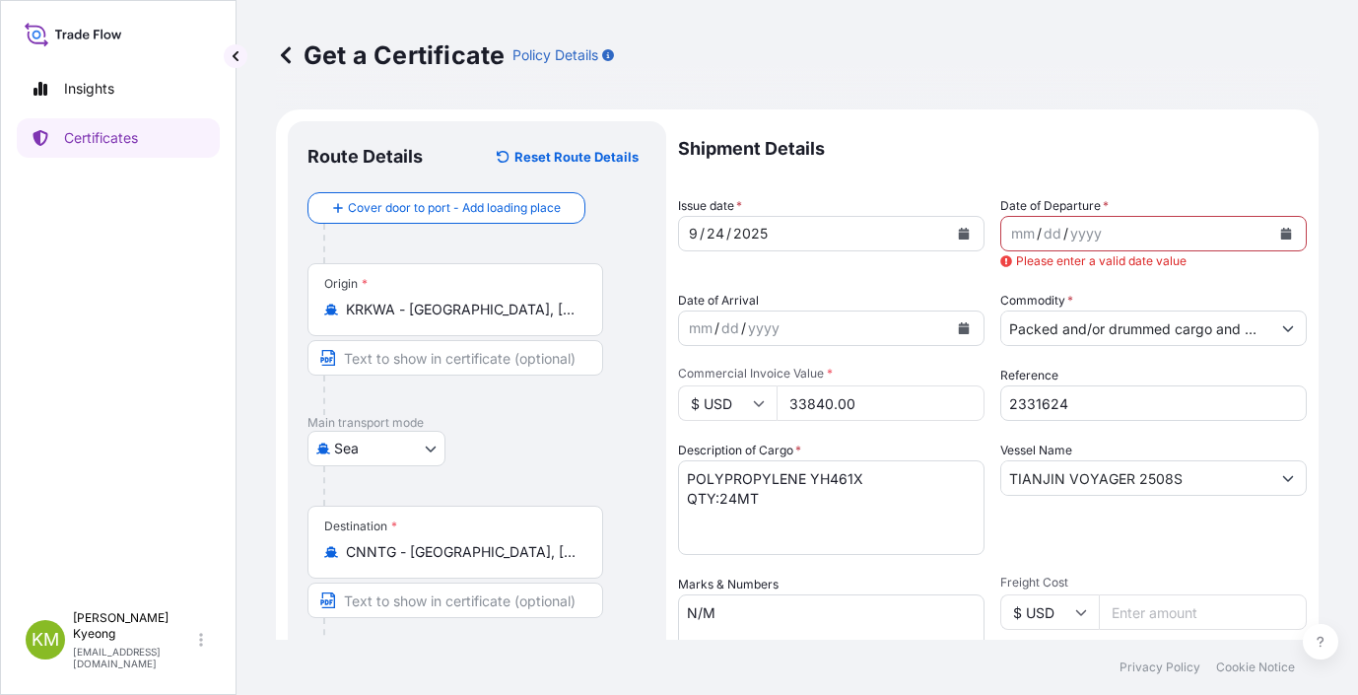
scroll to position [0, 0]
click at [1270, 241] on button "Calendar" at bounding box center [1286, 235] width 32 height 32
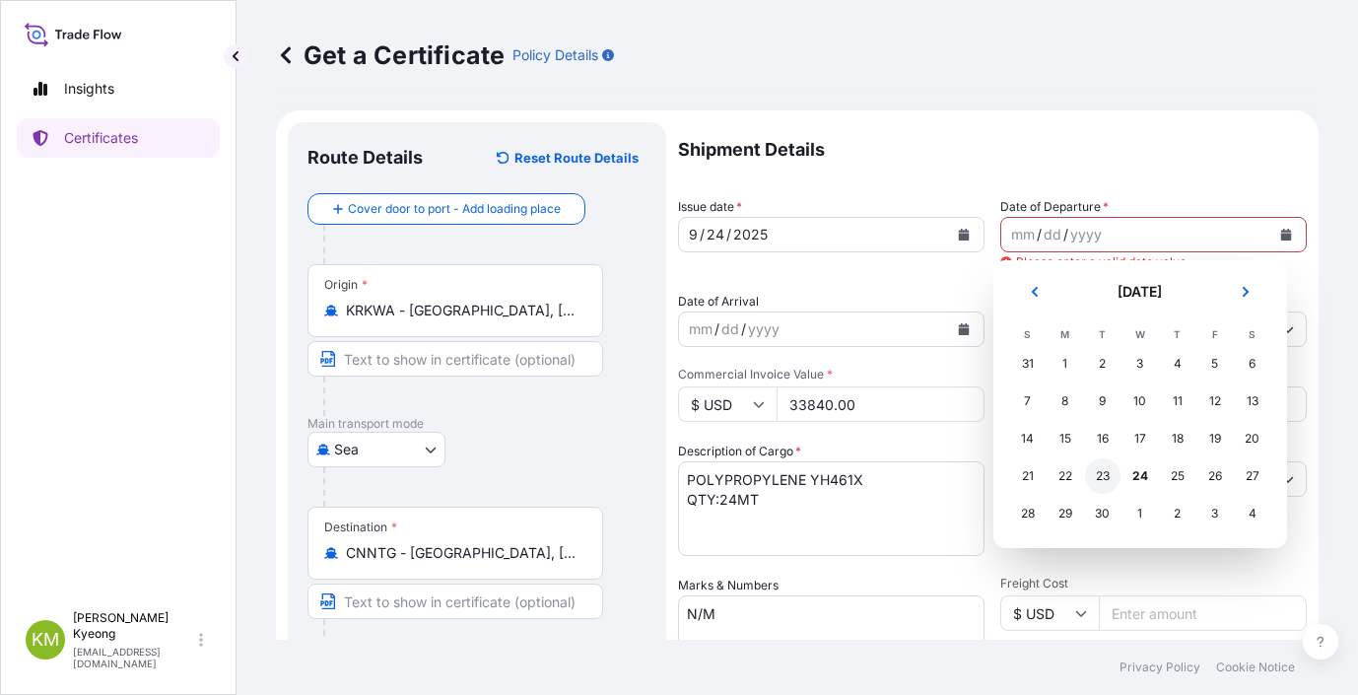
click at [1101, 485] on div "23" at bounding box center [1102, 475] width 35 height 35
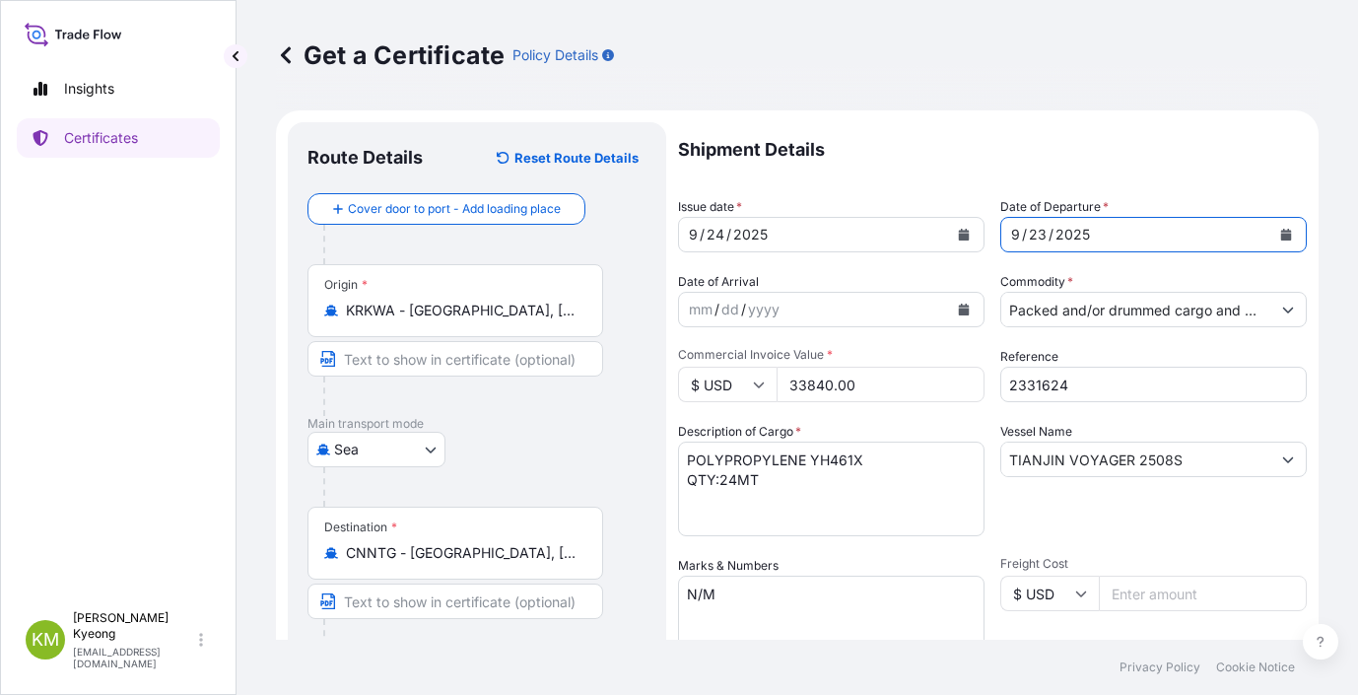
click at [1117, 505] on div "Vessel Name TIANJIN VOYAGER 2508S" at bounding box center [1153, 479] width 306 height 114
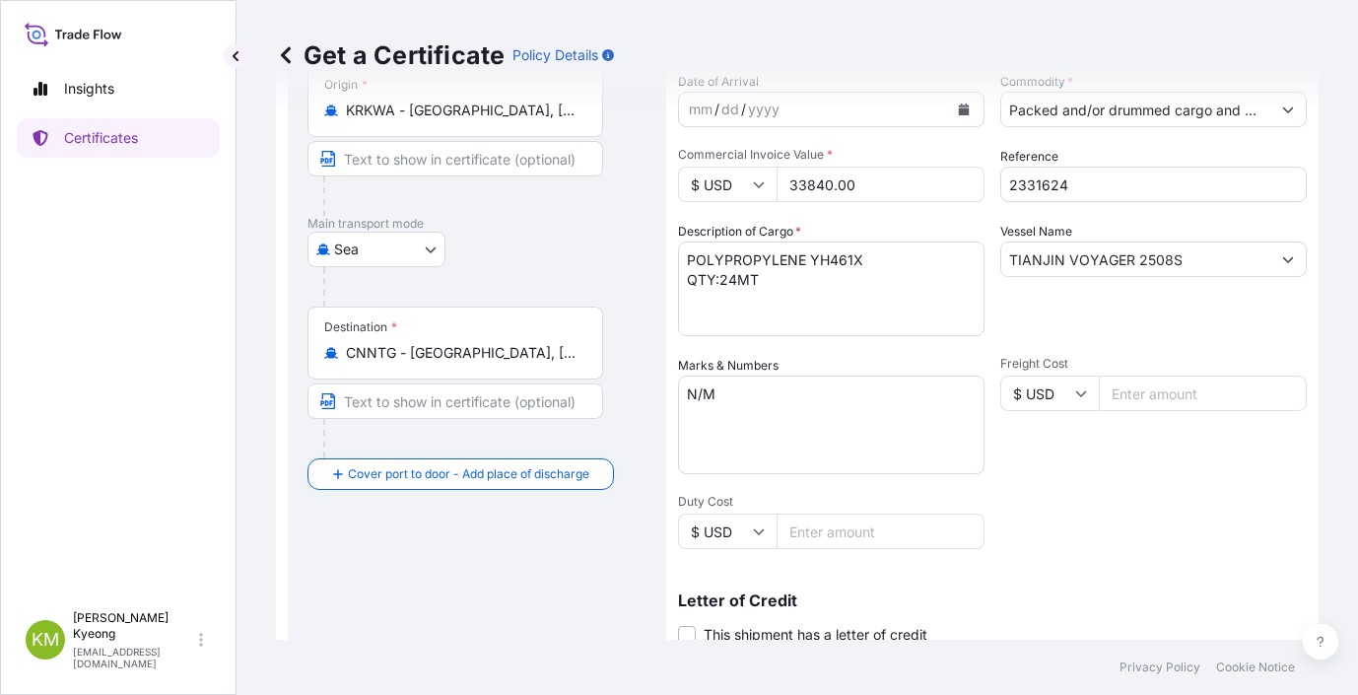
scroll to position [489, 0]
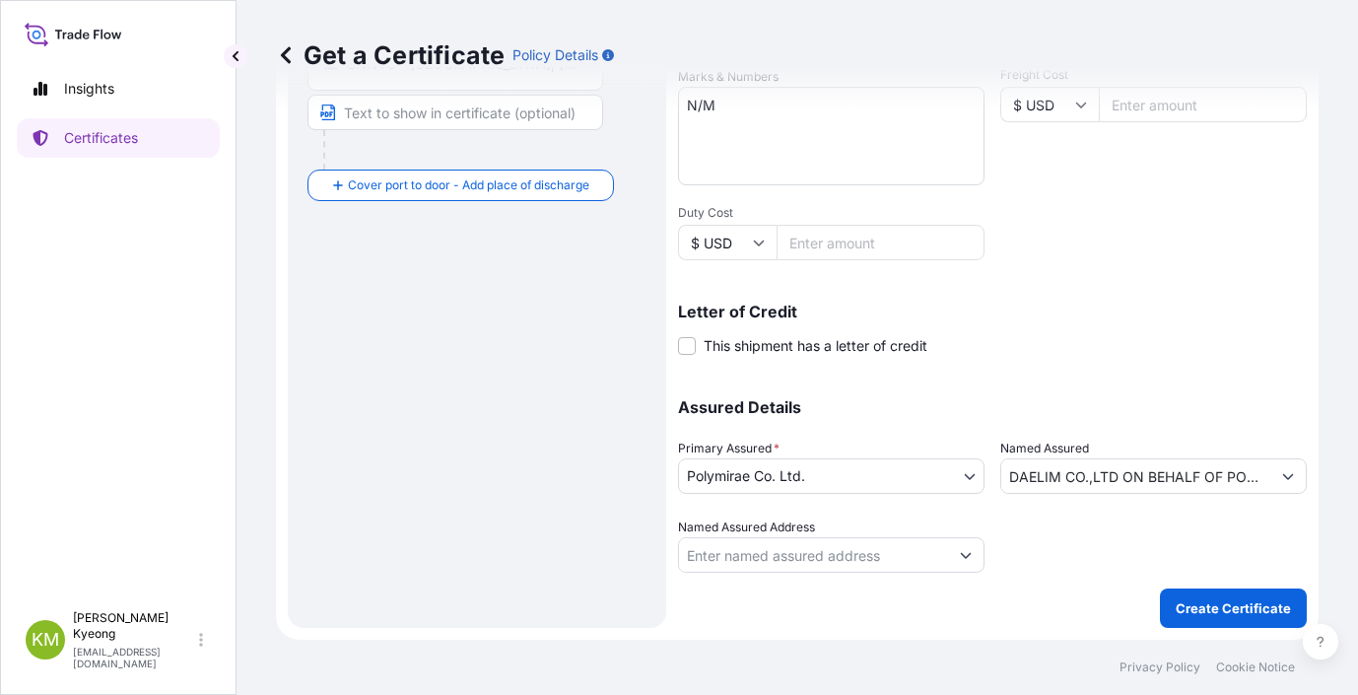
click at [1136, 593] on div "Shipment Details Issue date * 9 / 24 / 2025 Date of Departure * 9 / 23 / 2025 D…" at bounding box center [992, 130] width 629 height 994
click at [1160, 601] on button "Create Certificate" at bounding box center [1233, 607] width 147 height 39
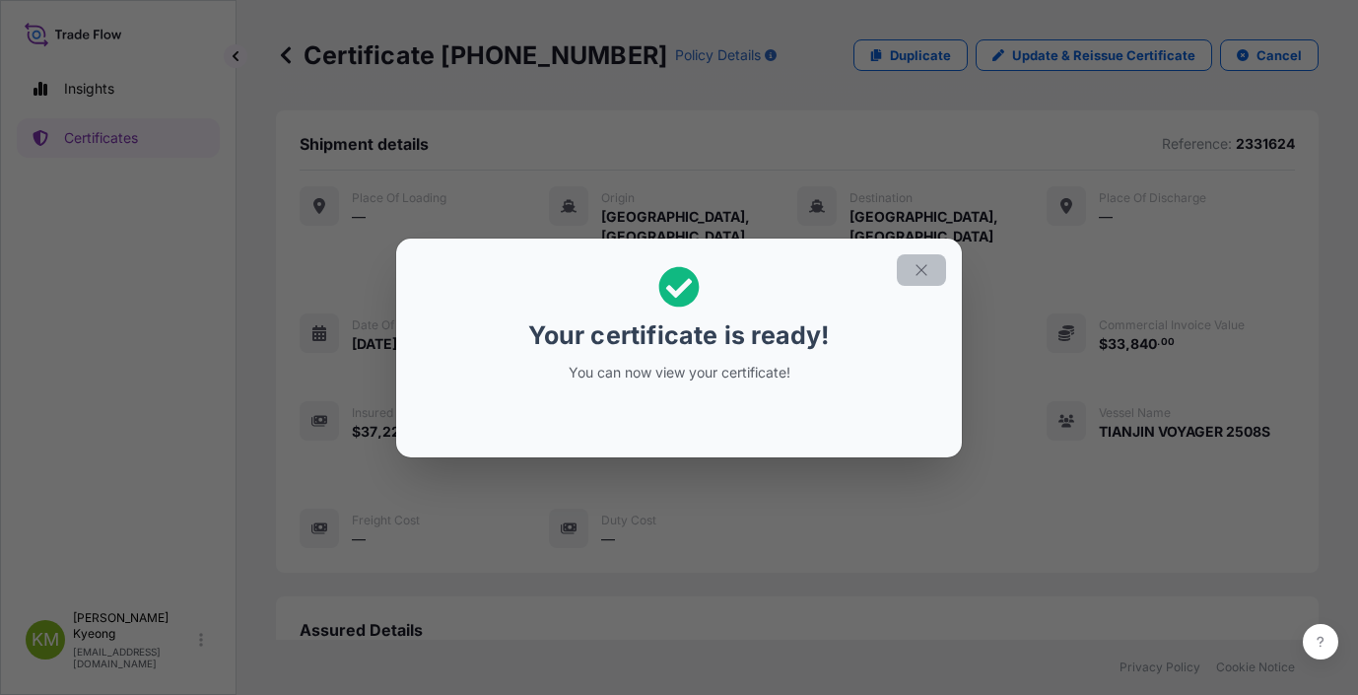
click at [932, 261] on button "button" at bounding box center [921, 270] width 49 height 32
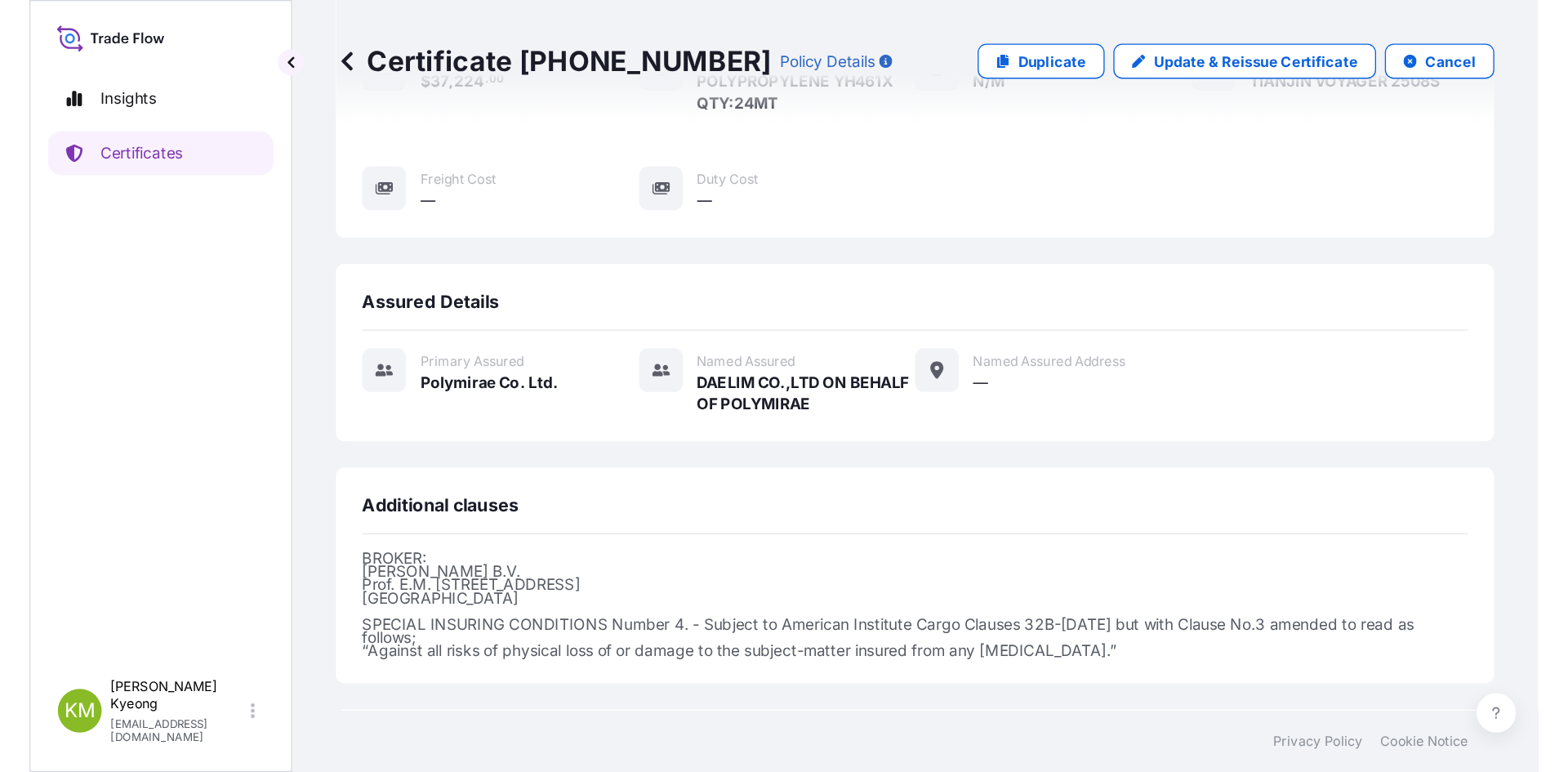
scroll to position [409, 0]
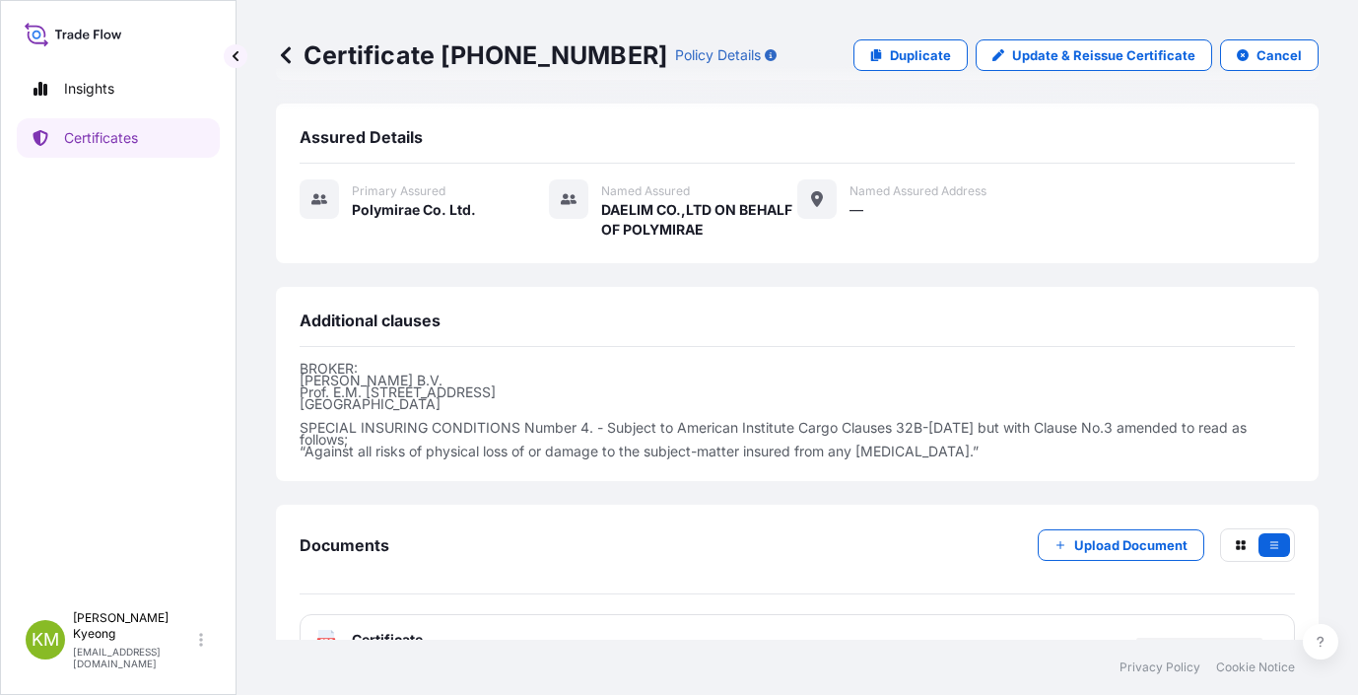
click at [409, 630] on span "Certificate" at bounding box center [387, 640] width 71 height 20
click at [421, 630] on span "Certificate" at bounding box center [387, 640] width 71 height 20
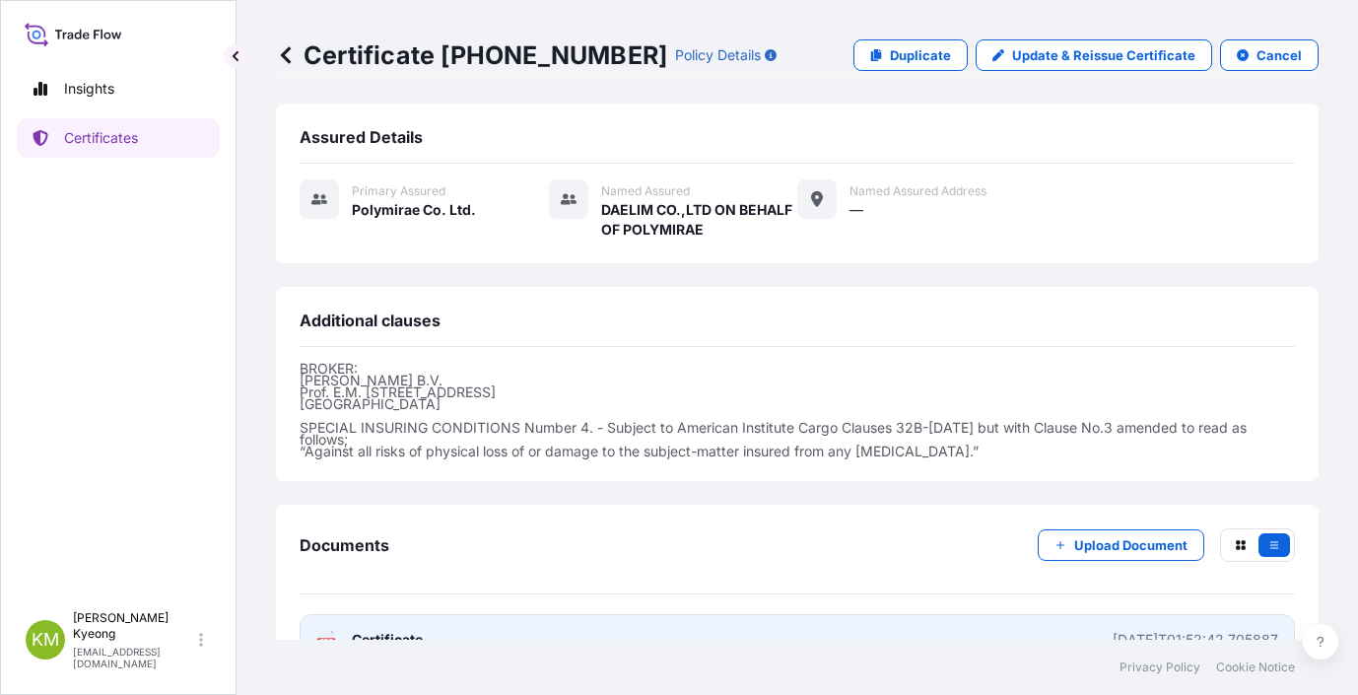
click at [373, 614] on link "PDF Certificate 2025-09-24T01:52:42.705887" at bounding box center [797, 639] width 995 height 51
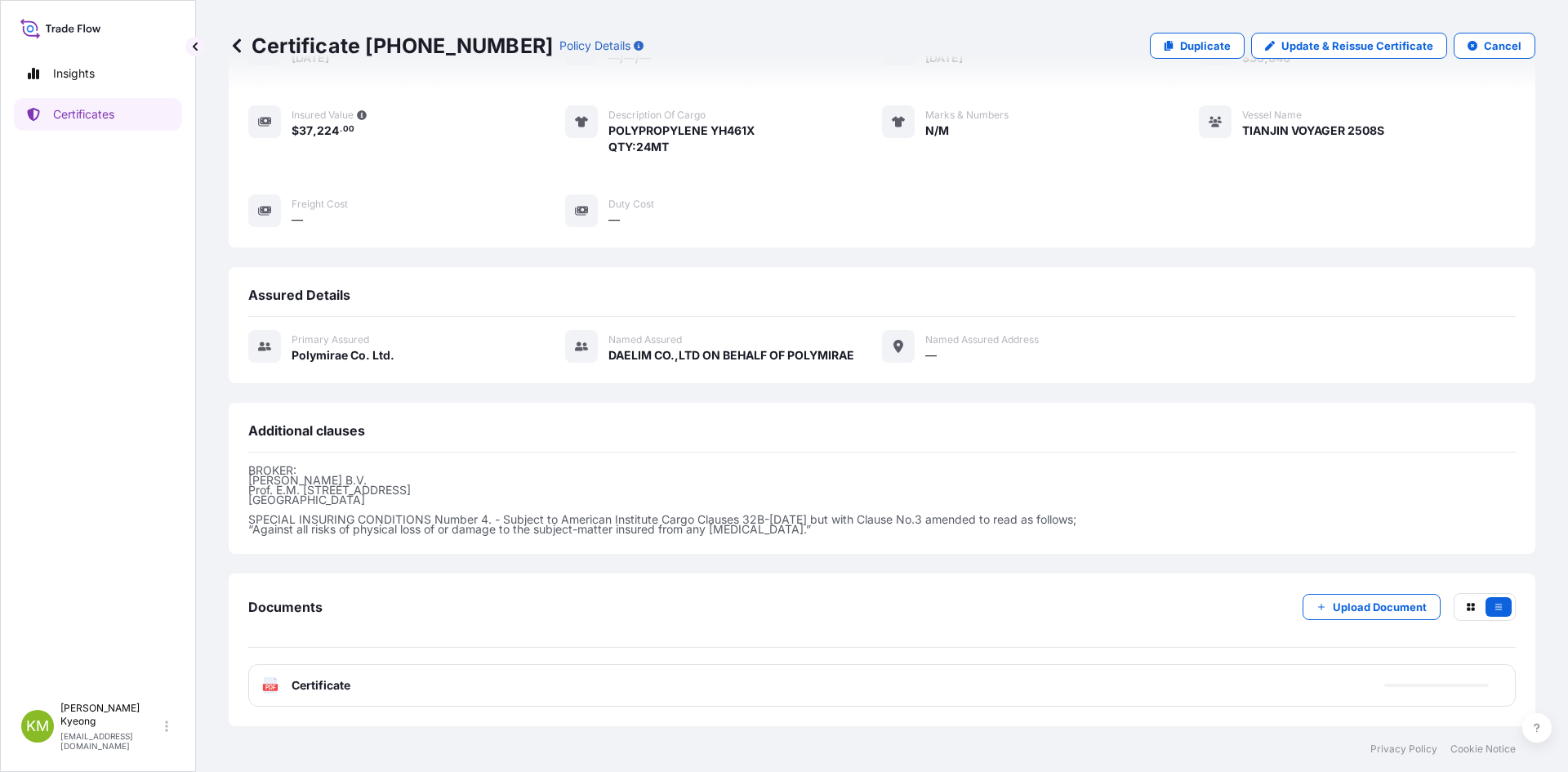
scroll to position [195, 0]
